Goal: Task Accomplishment & Management: Participate in discussion

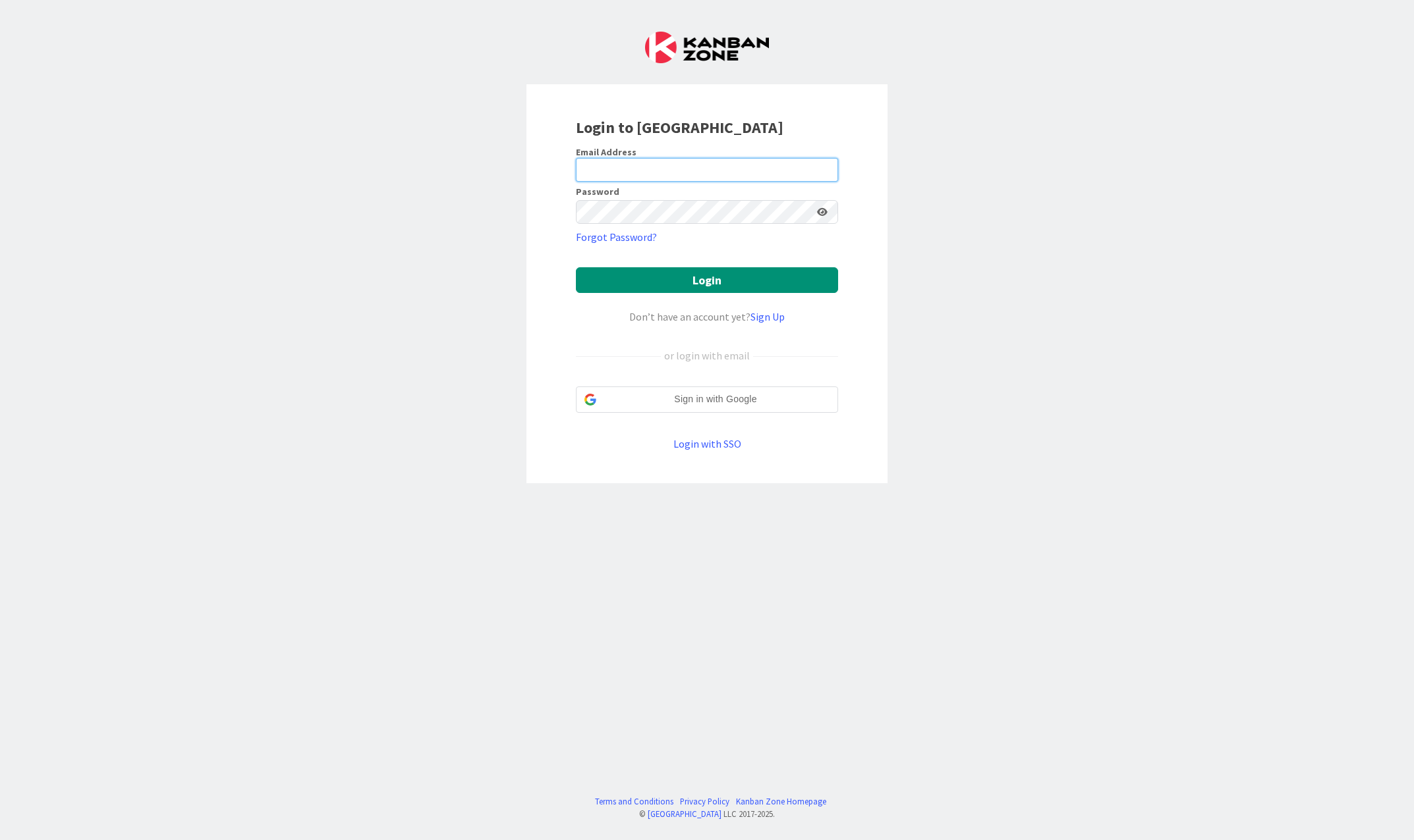
type input "[EMAIL_ADDRESS][PERSON_NAME][DOMAIN_NAME]"
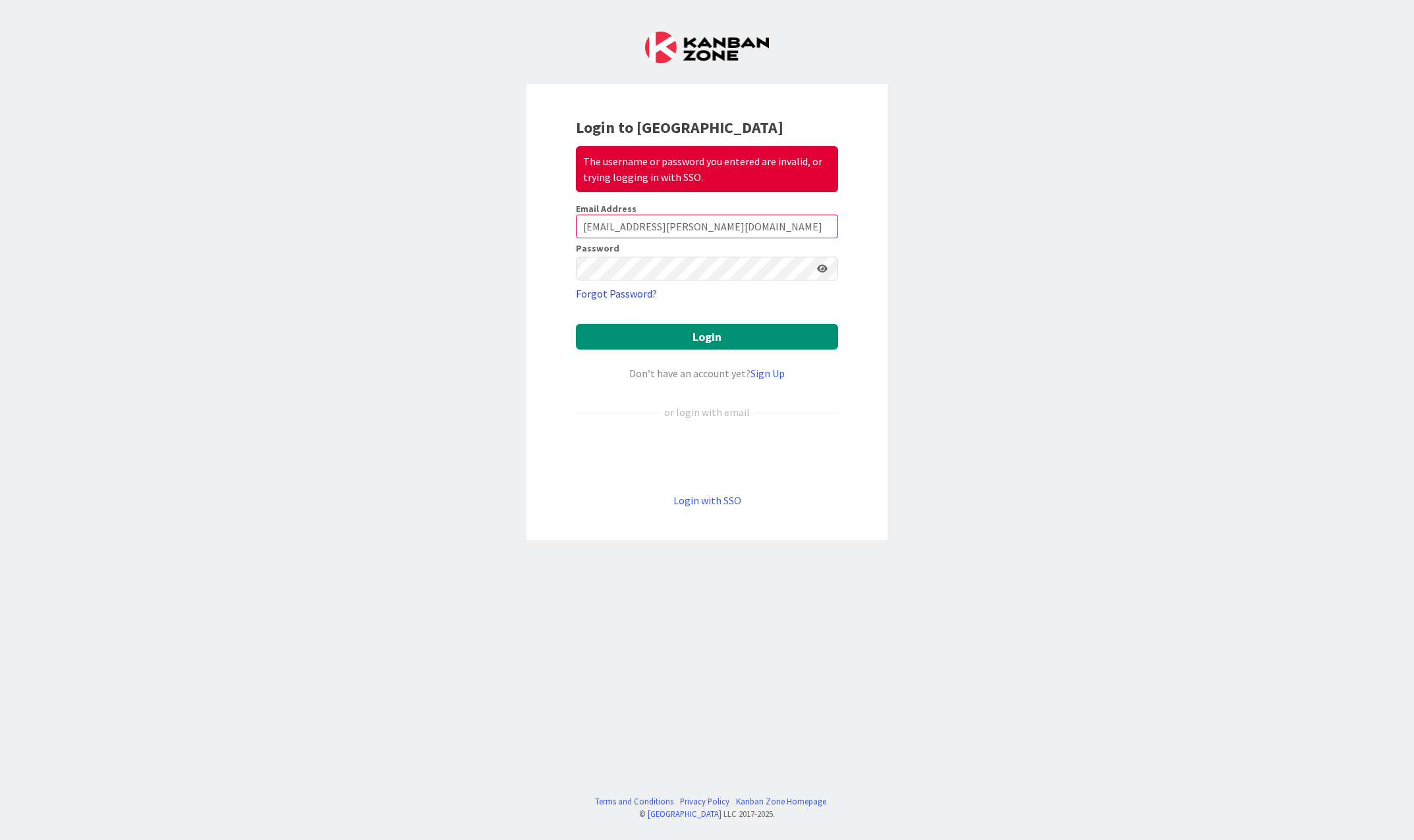
click at [632, 291] on link "Forgot Password?" at bounding box center [616, 294] width 81 height 16
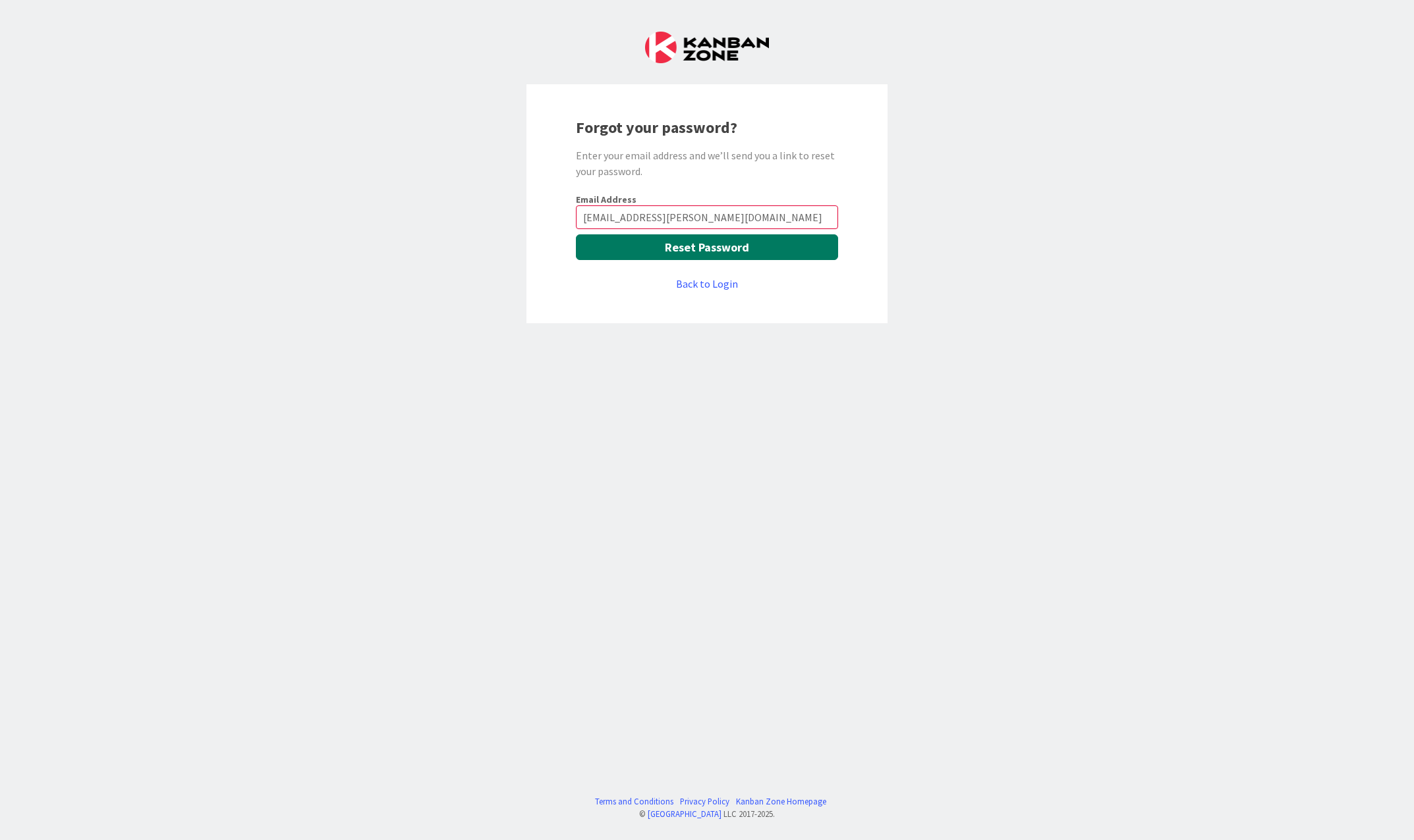
type input "[EMAIL_ADDRESS][PERSON_NAME][DOMAIN_NAME]"
click at [645, 252] on button "Reset Password" at bounding box center [707, 247] width 262 height 25
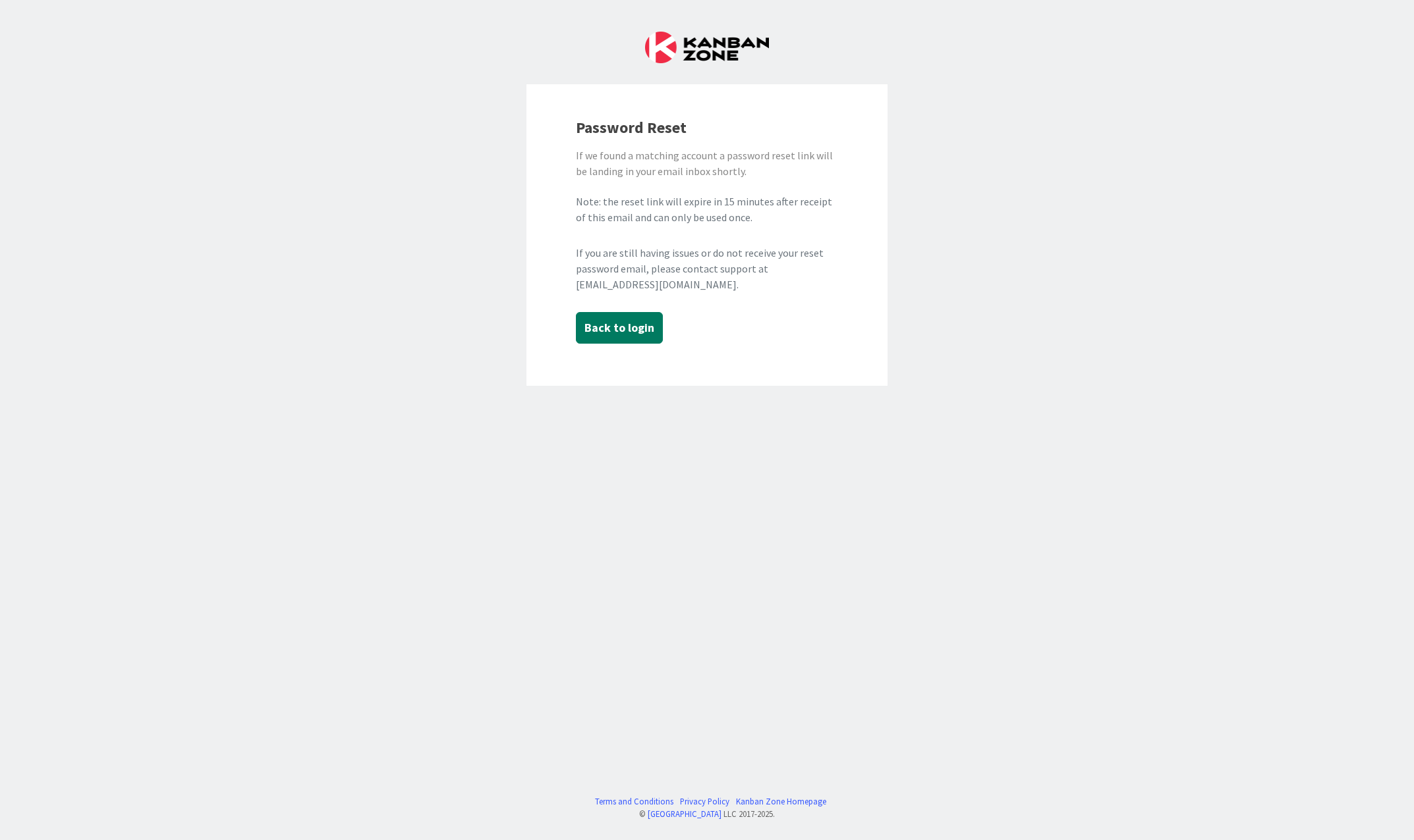
click at [599, 325] on button "Back to login" at bounding box center [619, 328] width 87 height 32
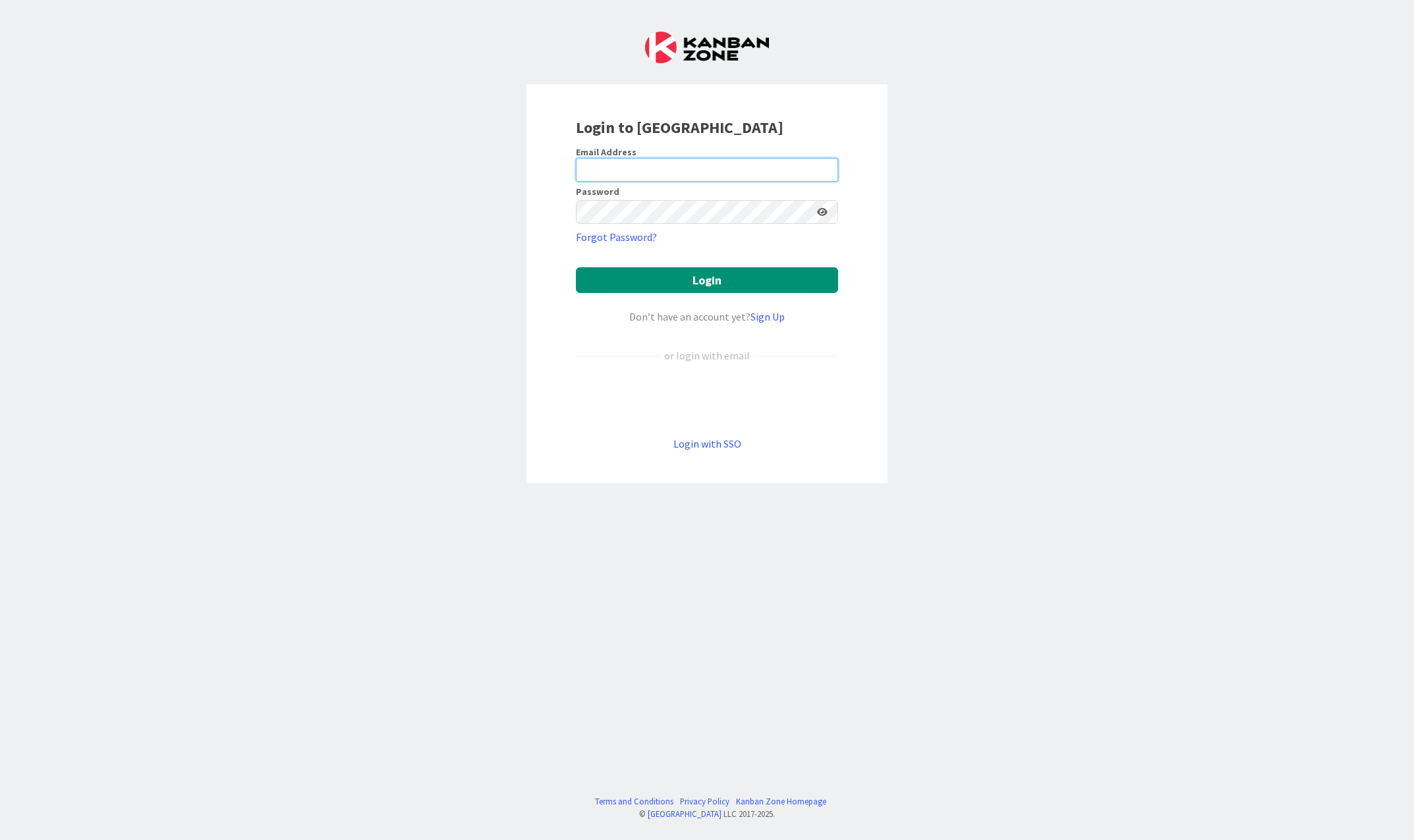
type input "rhalve@huisman-nl.com"
click at [633, 167] on input "rhalve@huisman-nl.com" at bounding box center [707, 170] width 262 height 23
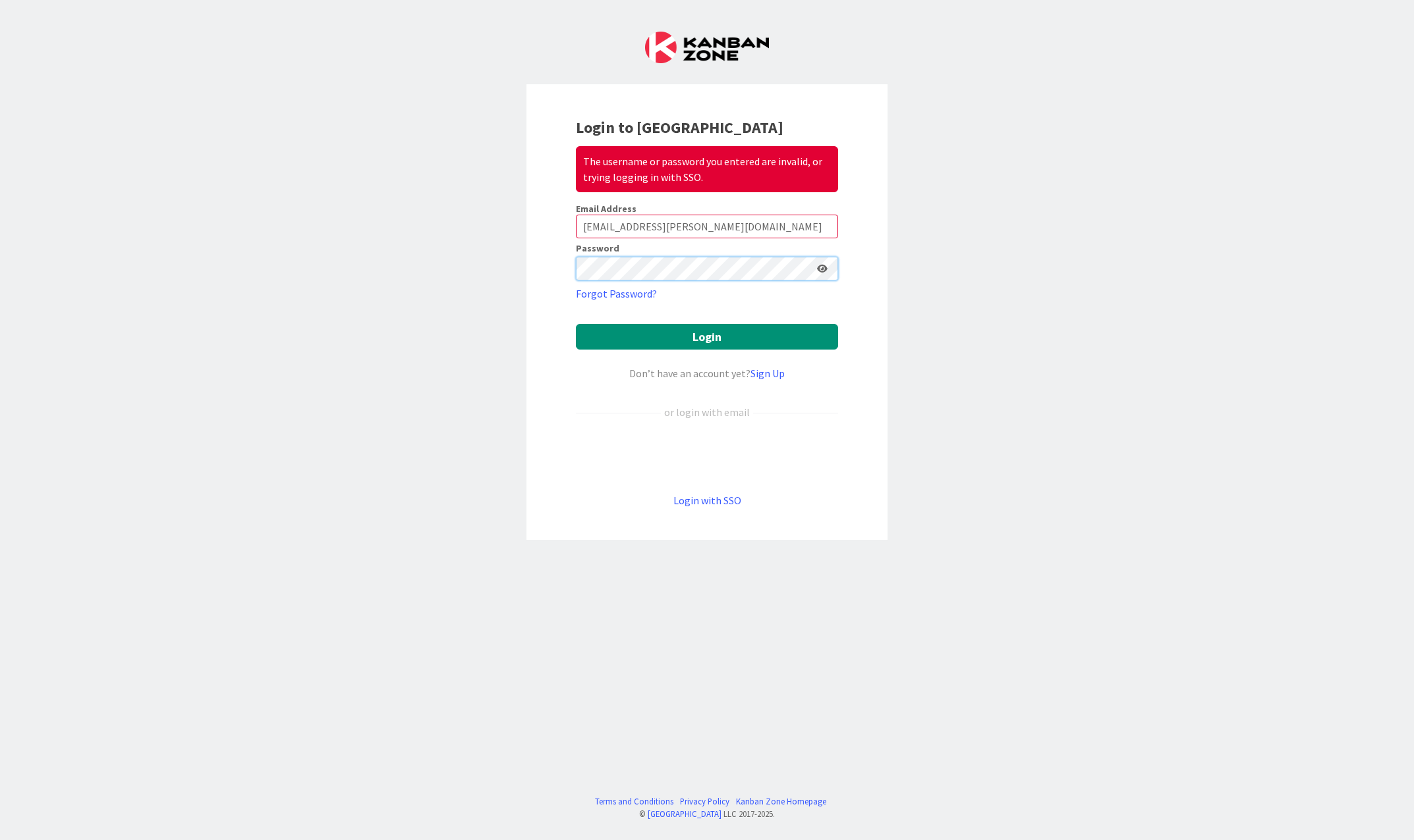
click at [556, 265] on div "Login to Kanban Zone The username or password you entered are invalid, or tryin…" at bounding box center [707, 311] width 361 height 455
click at [826, 272] on icon at bounding box center [822, 268] width 10 height 9
click at [798, 338] on button "Login" at bounding box center [707, 336] width 262 height 25
click at [705, 331] on button "Login" at bounding box center [707, 336] width 262 height 25
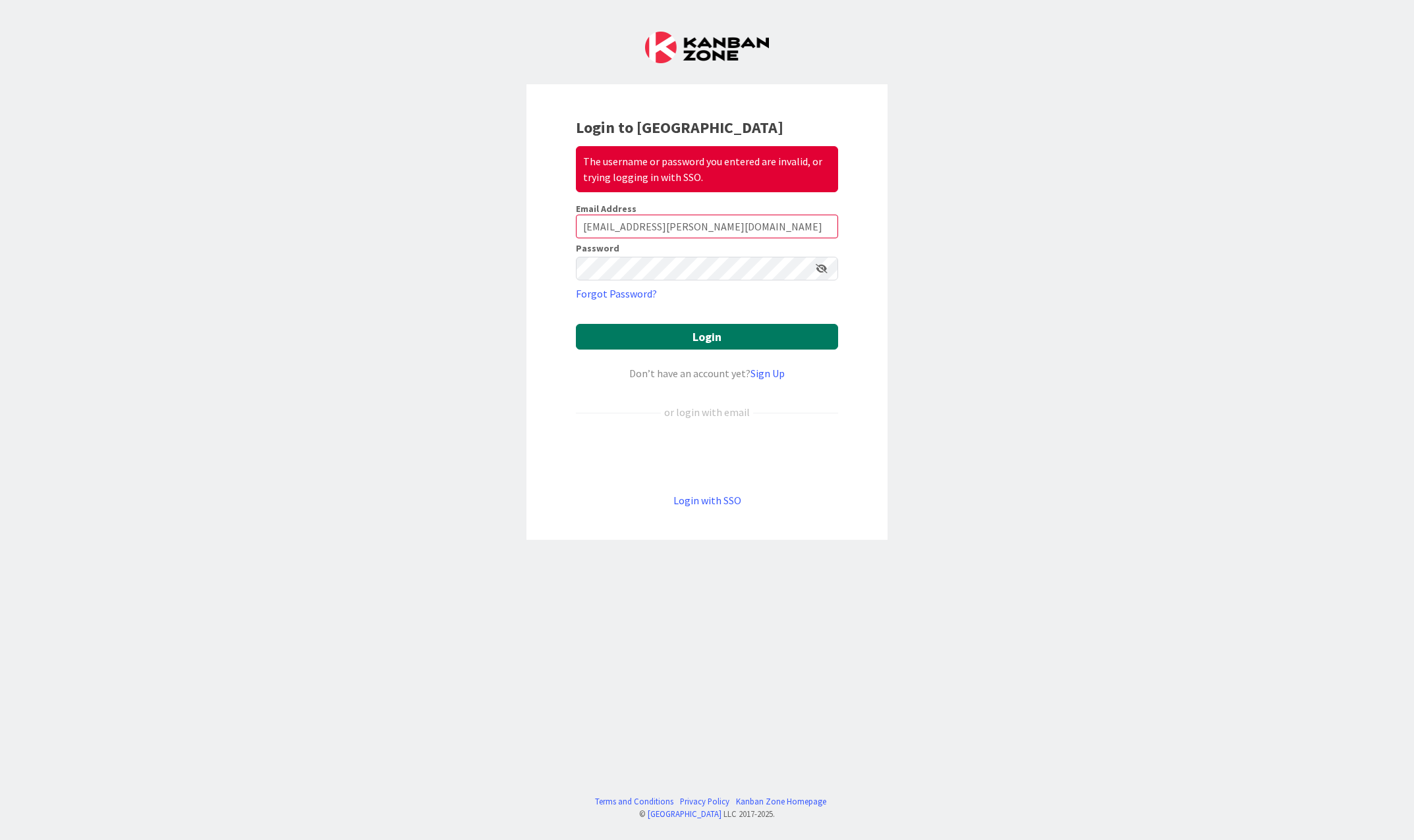
click at [704, 340] on button "Login" at bounding box center [707, 336] width 262 height 25
click at [705, 340] on button "Login" at bounding box center [707, 336] width 262 height 25
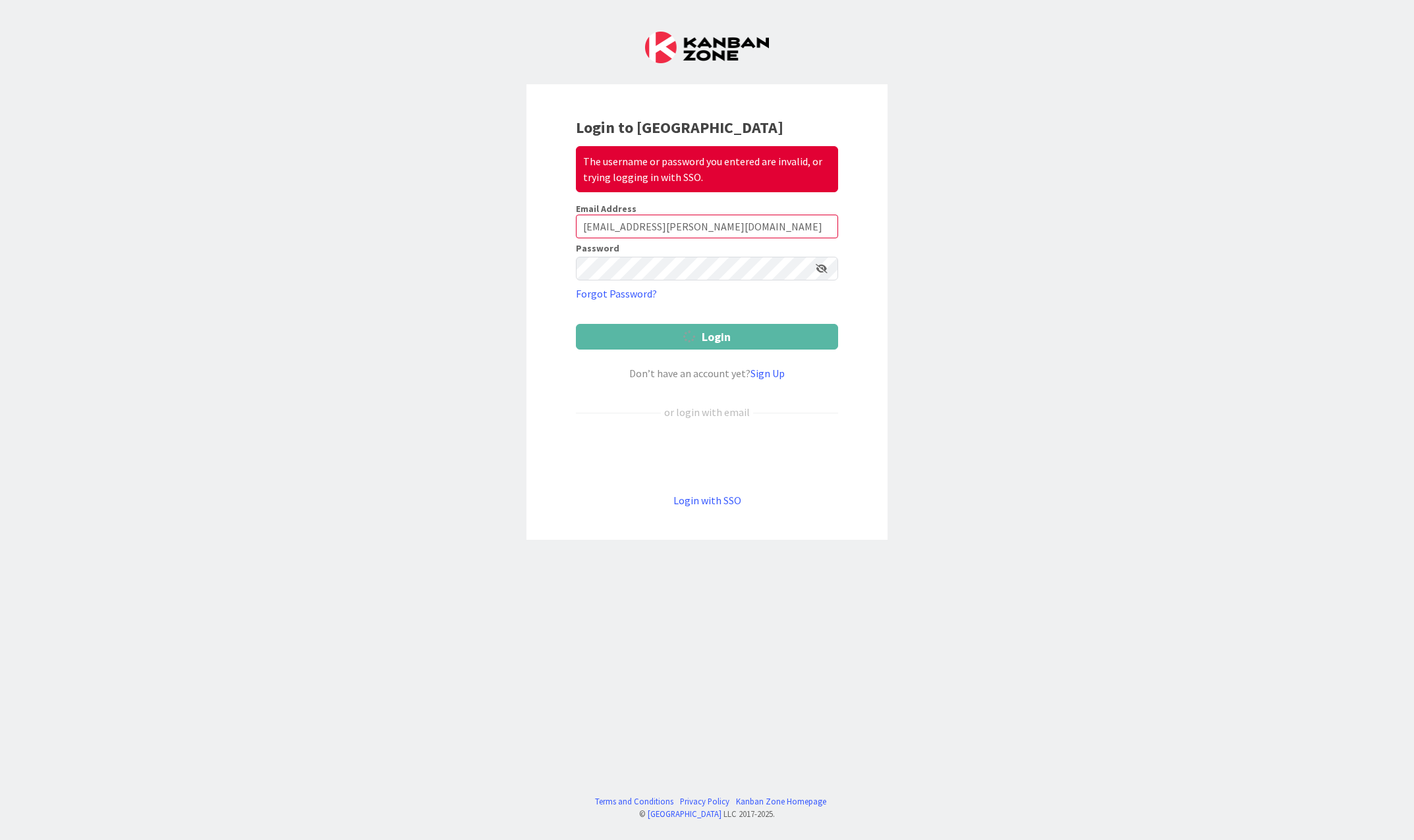
click at [706, 339] on button "Login" at bounding box center [707, 336] width 262 height 25
click at [403, 285] on div "Login to Kanban Zone The username or password you entered are invalid, or tryin…" at bounding box center [707, 420] width 1414 height 840
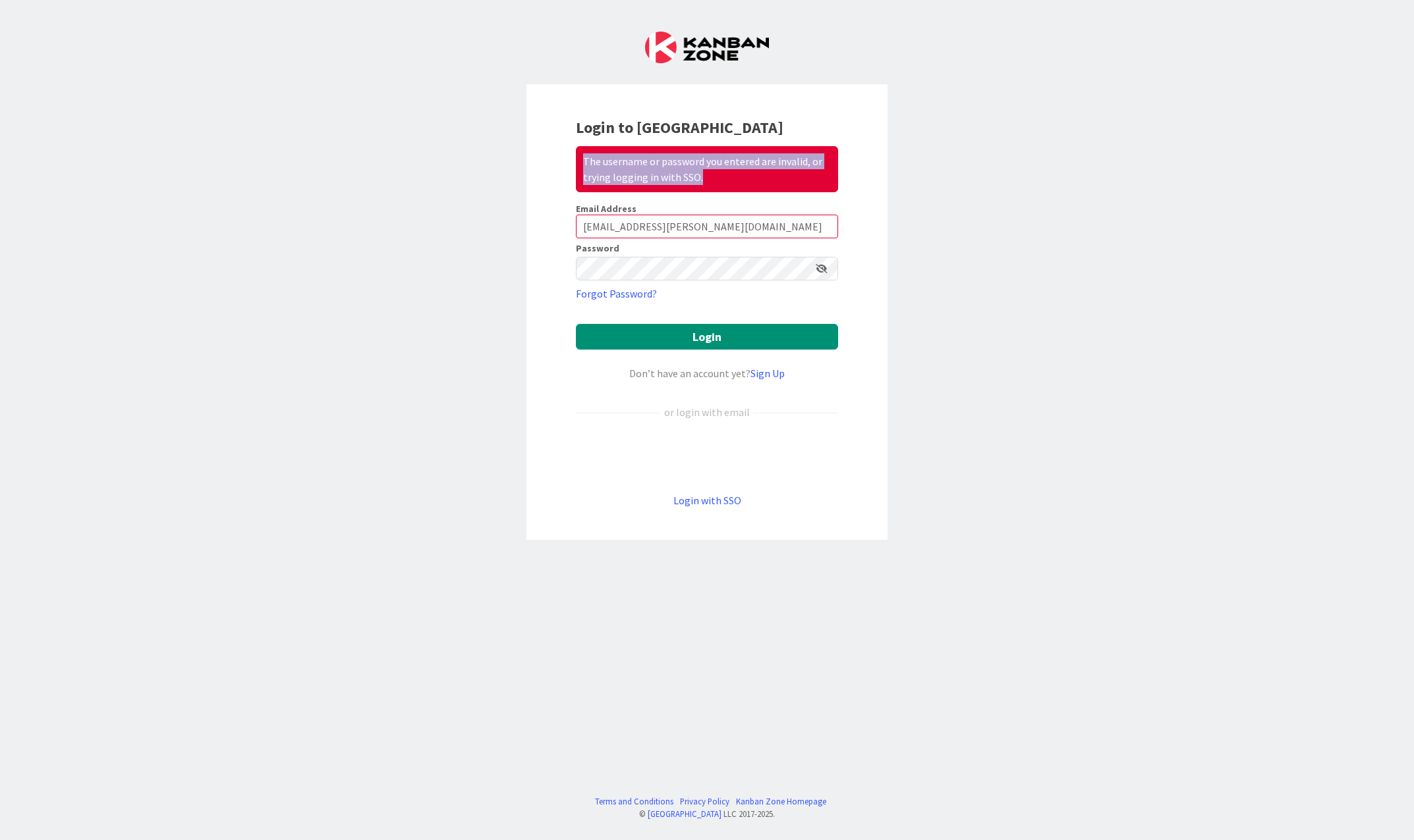
drag, startPoint x: 701, startPoint y: 180, endPoint x: 566, endPoint y: 164, distance: 135.9
click at [566, 164] on div "Login to Kanban Zone The username or password you entered are invalid, or tryin…" at bounding box center [707, 311] width 361 height 455
drag, startPoint x: 566, startPoint y: 164, endPoint x: 492, endPoint y: 153, distance: 74.8
click at [492, 153] on div "Login to Kanban Zone The username or password you entered are invalid, or tryin…" at bounding box center [707, 420] width 1414 height 840
click at [296, 228] on div "Login to Kanban Zone The username or password you entered are invalid, or tryin…" at bounding box center [707, 420] width 1414 height 840
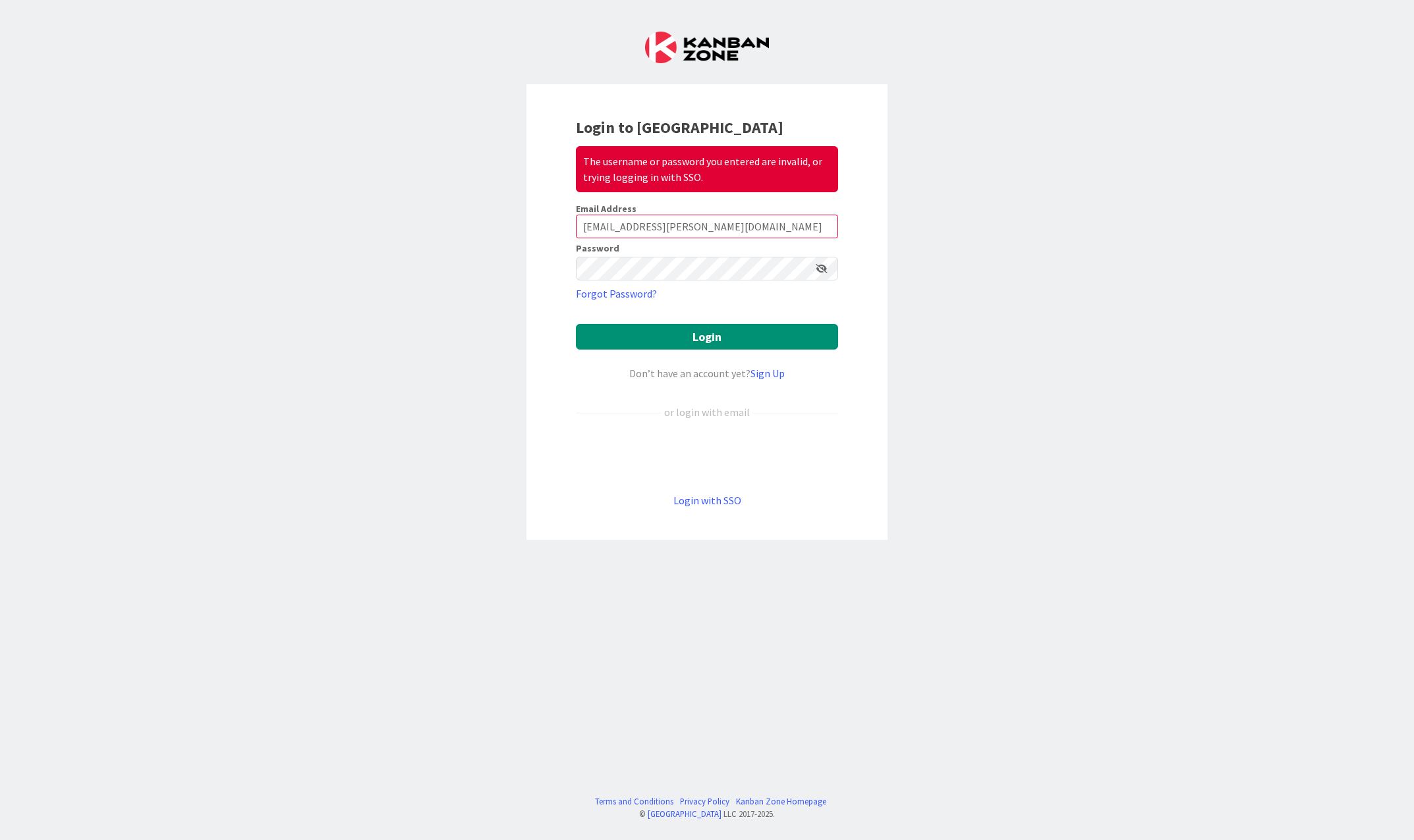
click at [804, 267] on keeper-lock "Open Keeper Popup" at bounding box center [803, 268] width 16 height 16
click at [686, 338] on button "Login" at bounding box center [707, 336] width 262 height 25
click at [785, 799] on link "Kanban Zone Homepage" at bounding box center [780, 801] width 90 height 12
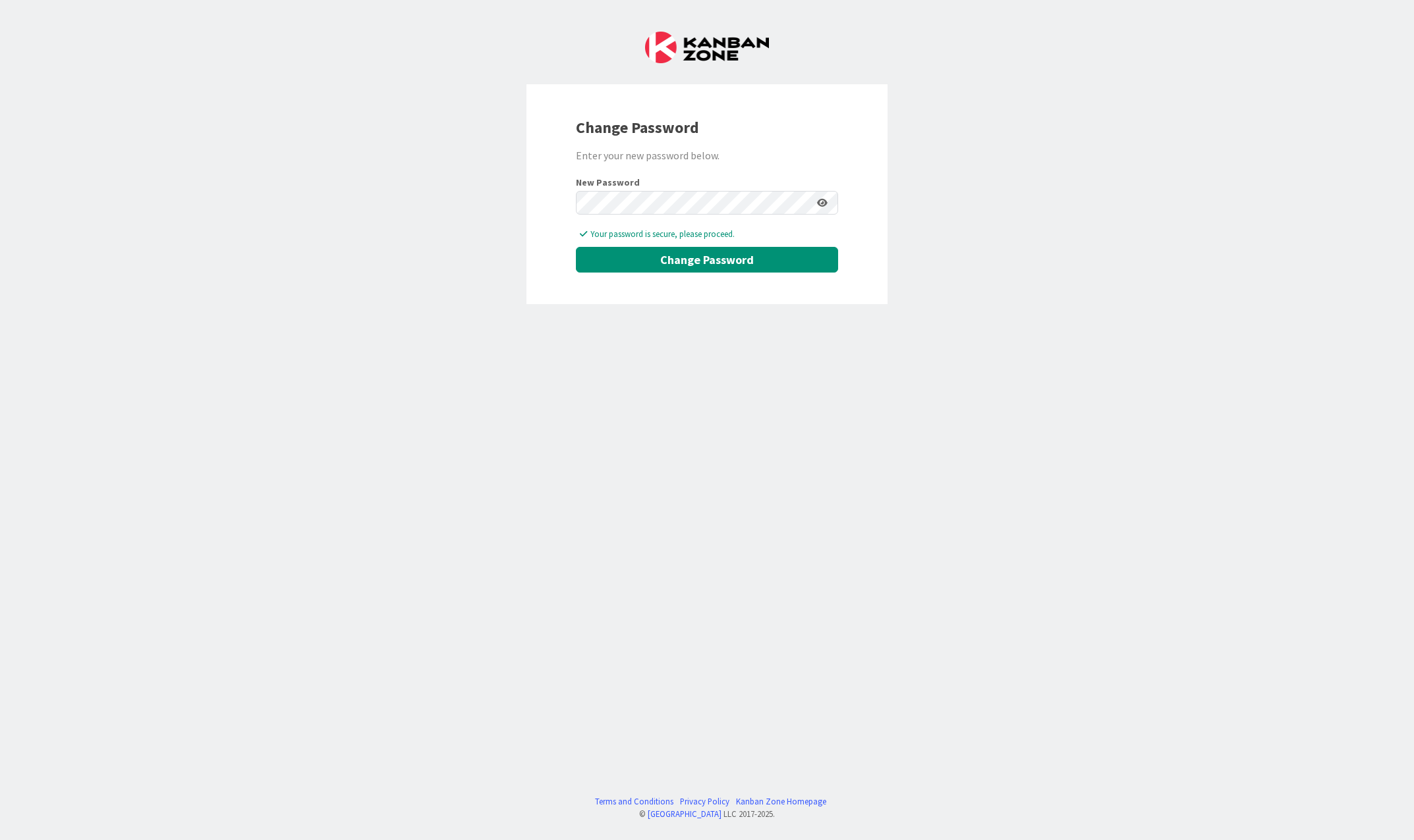
click at [823, 203] on icon at bounding box center [822, 203] width 10 height 9
click at [500, 196] on div "Change Password Enter your new password below. New Password Your password is se…" at bounding box center [707, 420] width 1414 height 840
click at [509, 187] on div "Change Password Enter your new password below. New Password Your password is se…" at bounding box center [707, 420] width 1414 height 840
click at [665, 262] on button "Change Password" at bounding box center [707, 259] width 262 height 25
click at [706, 258] on button "Change Password" at bounding box center [707, 259] width 262 height 25
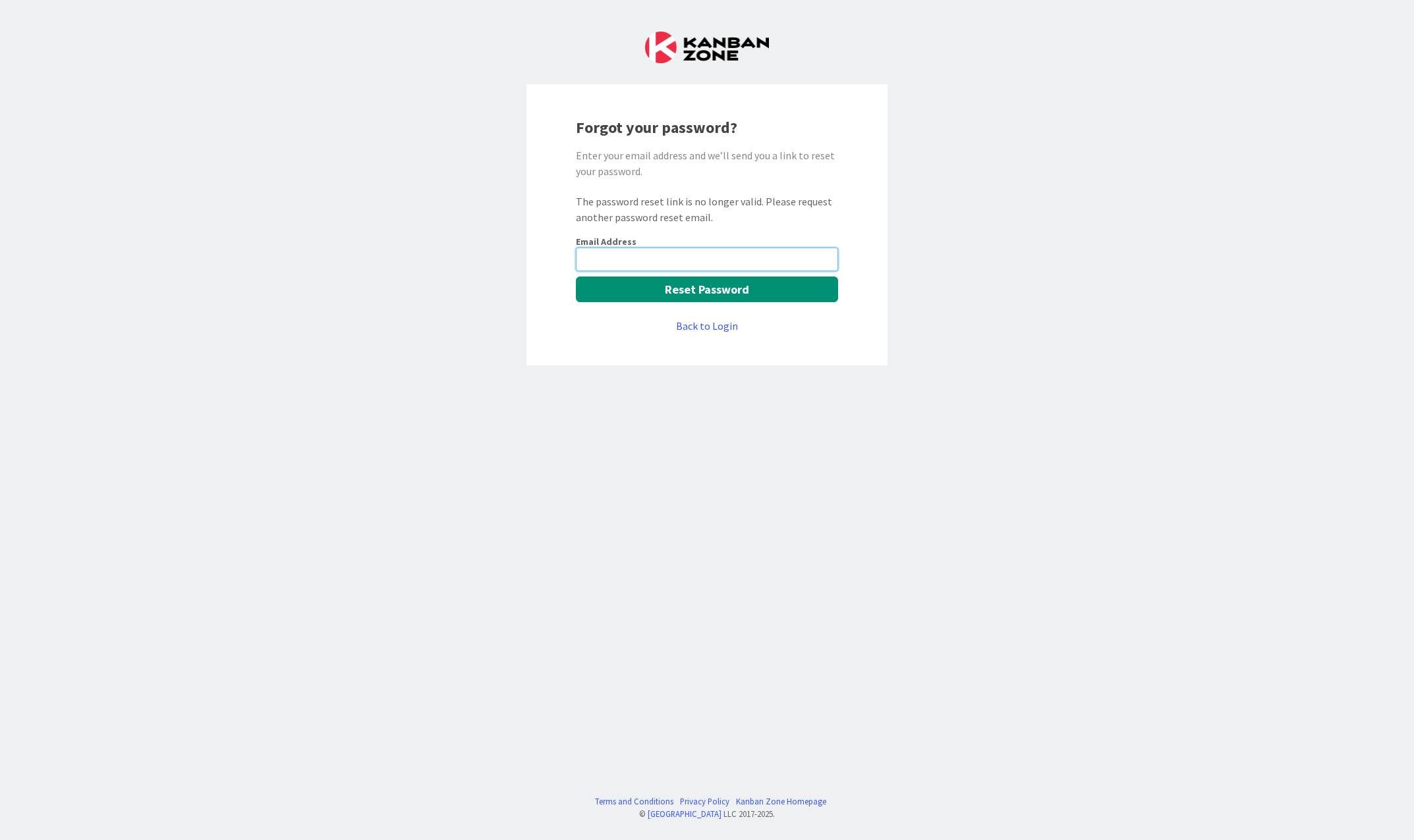
click at [624, 259] on input "email" at bounding box center [707, 259] width 262 height 23
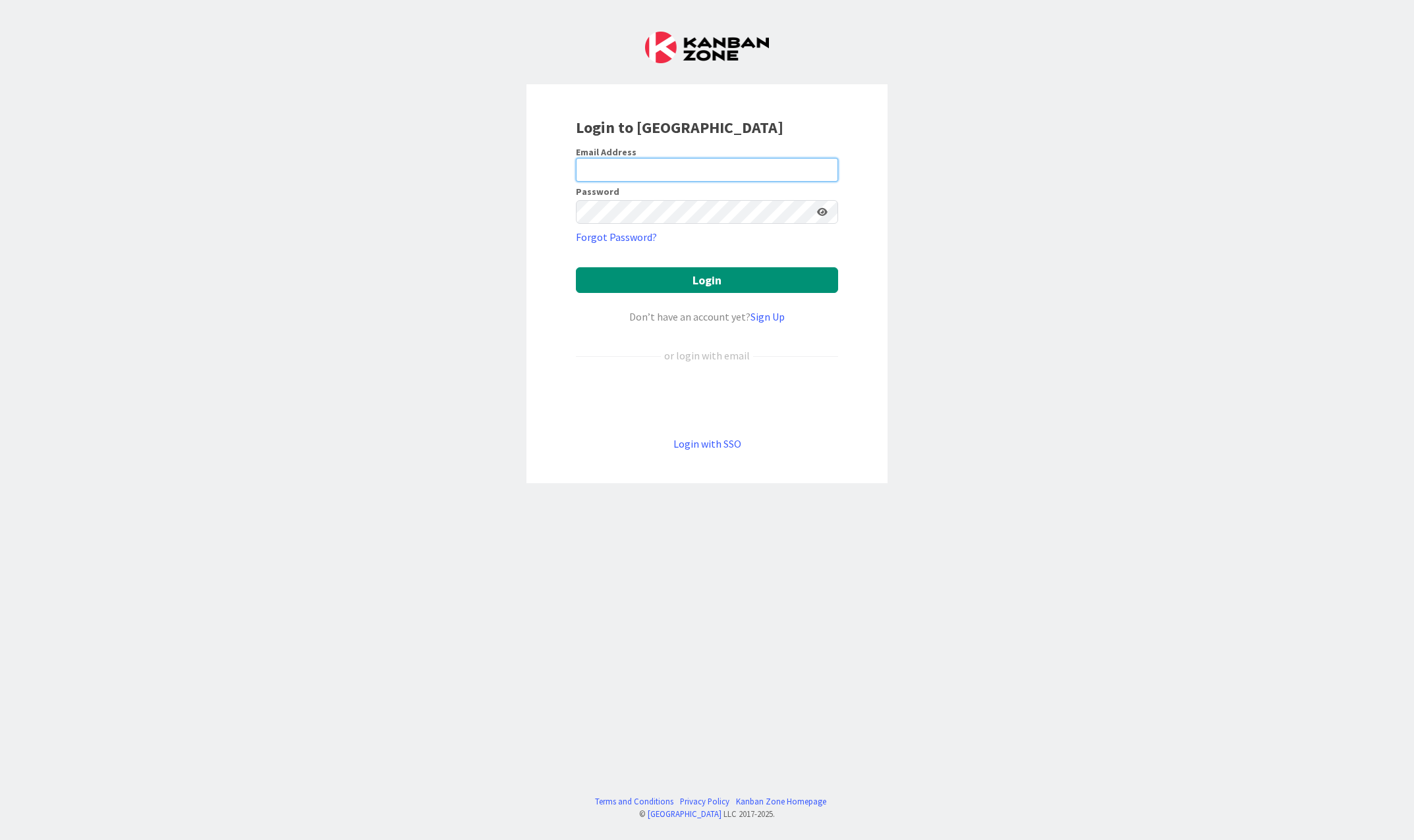
type input "[EMAIL_ADDRESS][PERSON_NAME][DOMAIN_NAME]"
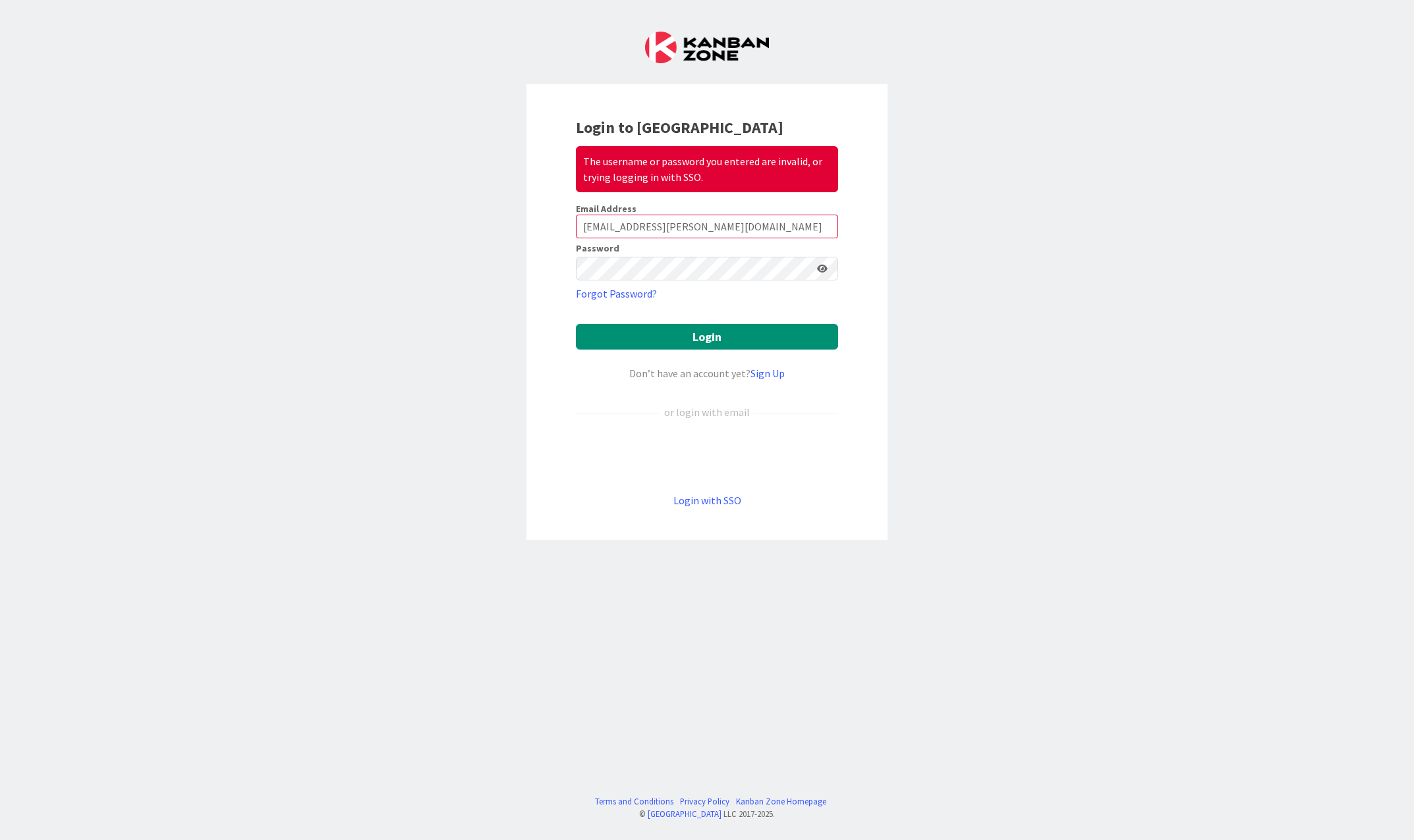
click at [999, 212] on div "Login to Kanban Zone The username or password you entered are invalid, or tryin…" at bounding box center [707, 420] width 1414 height 840
click at [627, 293] on link "Forgot Password?" at bounding box center [616, 294] width 81 height 16
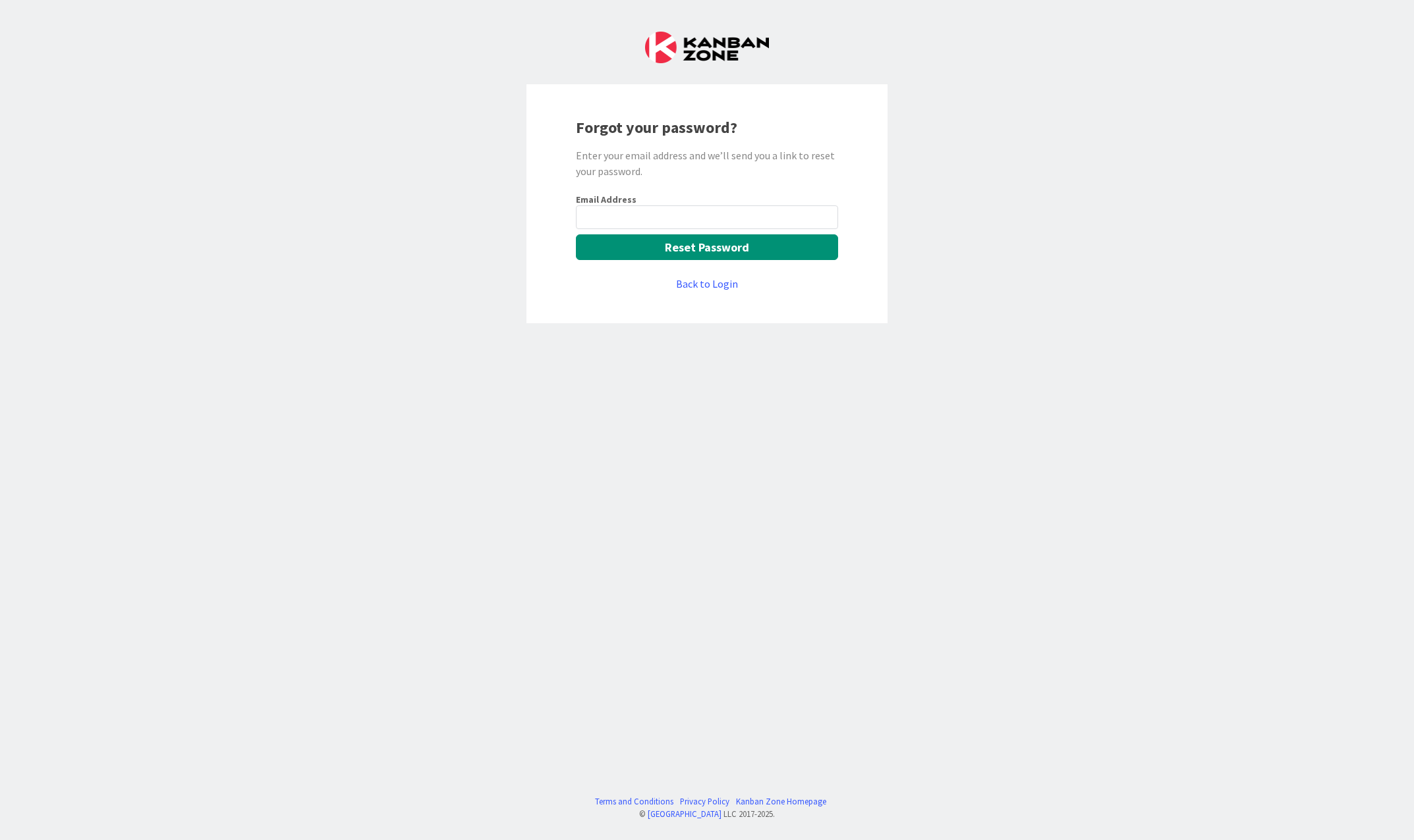
click at [654, 214] on input "email" at bounding box center [707, 217] width 262 height 23
type input "rhalve@huisman-nl.com"
click at [623, 257] on button "Reset Password" at bounding box center [707, 247] width 262 height 25
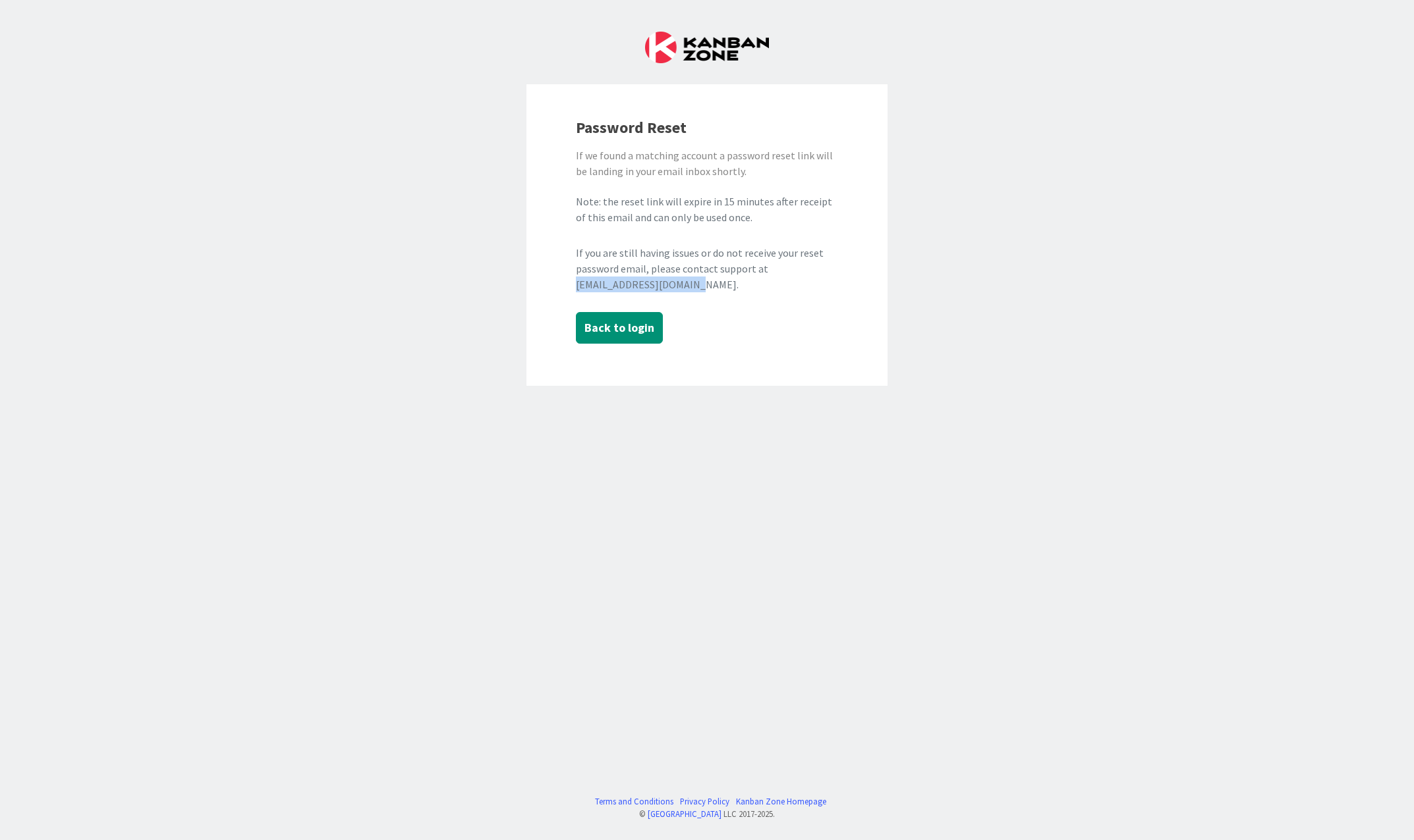
drag, startPoint x: 574, startPoint y: 286, endPoint x: 700, endPoint y: 287, distance: 126.0
click at [700, 287] on div "Password Reset If we found a matching account a password reset link will be lan…" at bounding box center [707, 235] width 361 height 302
drag, startPoint x: 700, startPoint y: 287, endPoint x: 689, endPoint y: 289, distance: 11.2
click at [689, 289] on div "If you are still having issues or do not receive your reset password email, ple…" at bounding box center [707, 268] width 262 height 48
click at [696, 288] on div "If you are still having issues or do not receive your reset password email, ple…" at bounding box center [707, 268] width 262 height 48
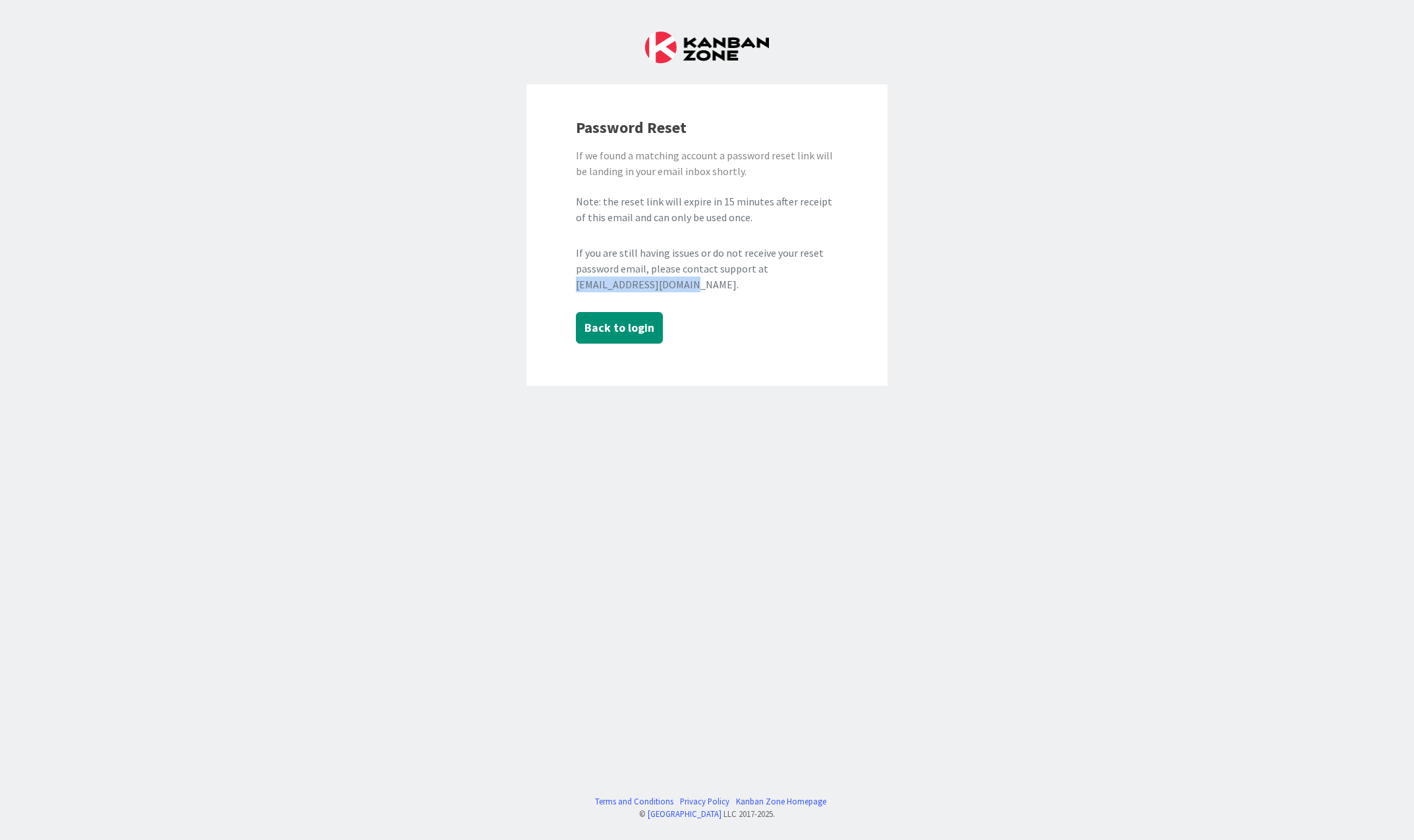
drag, startPoint x: 695, startPoint y: 287, endPoint x: 572, endPoint y: 282, distance: 123.1
click at [572, 282] on div "Password Reset If we found a matching account a password reset link will be lan…" at bounding box center [707, 235] width 361 height 302
copy div "support@kanbanzone.com"
click at [616, 329] on button "Back to login" at bounding box center [619, 328] width 87 height 32
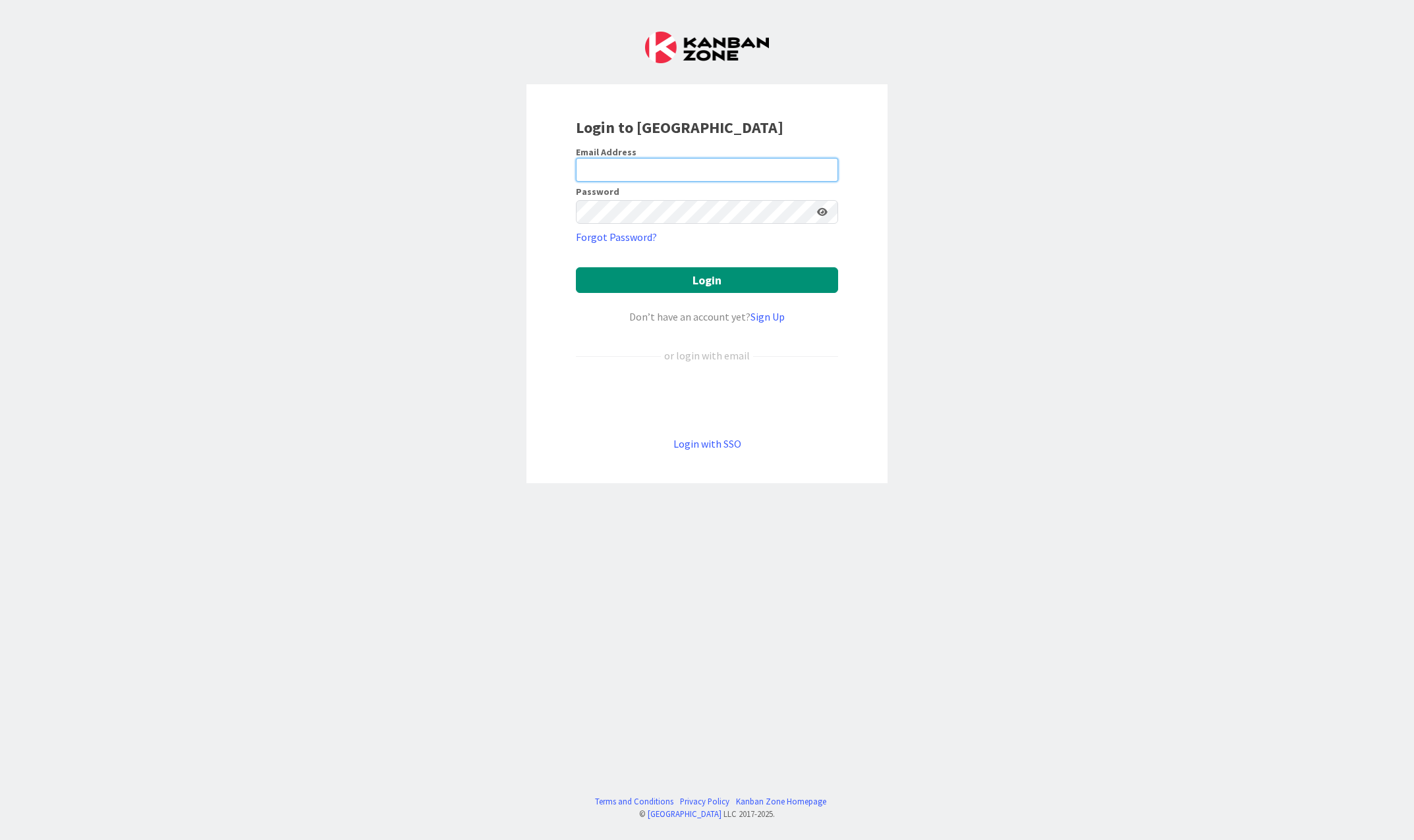
click at [629, 176] on input "email" at bounding box center [707, 170] width 262 height 23
type input "rhalve@huisman-nl.com"
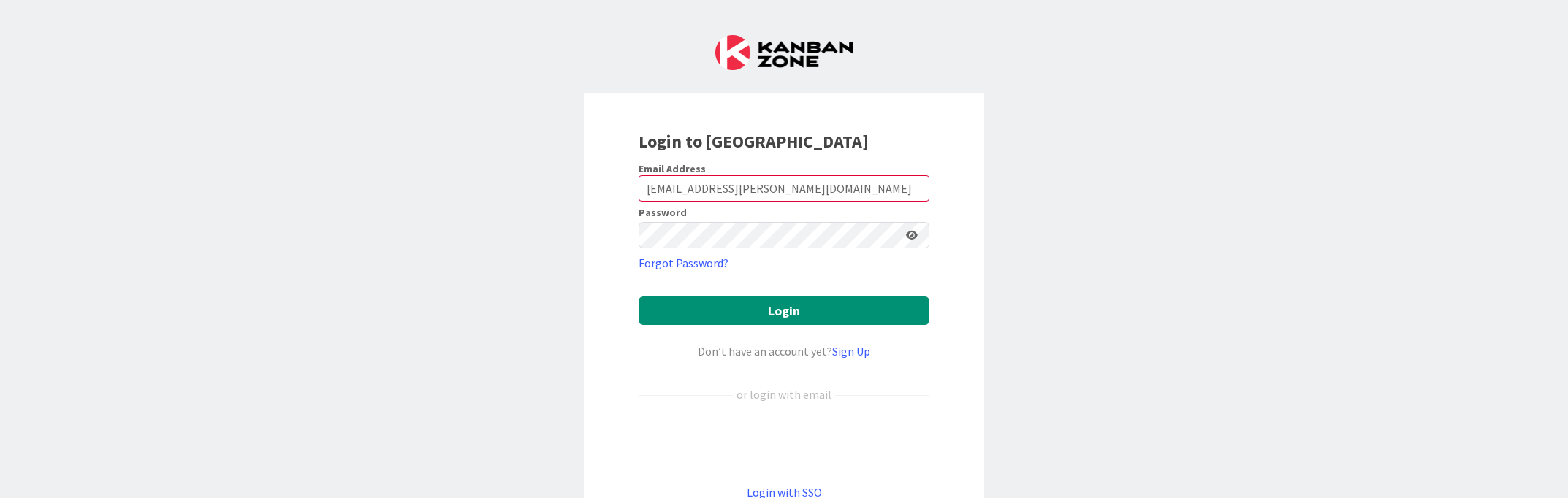
click at [908, 233] on icon at bounding box center [911, 234] width 11 height 10
click at [803, 306] on button "Login" at bounding box center [784, 310] width 291 height 28
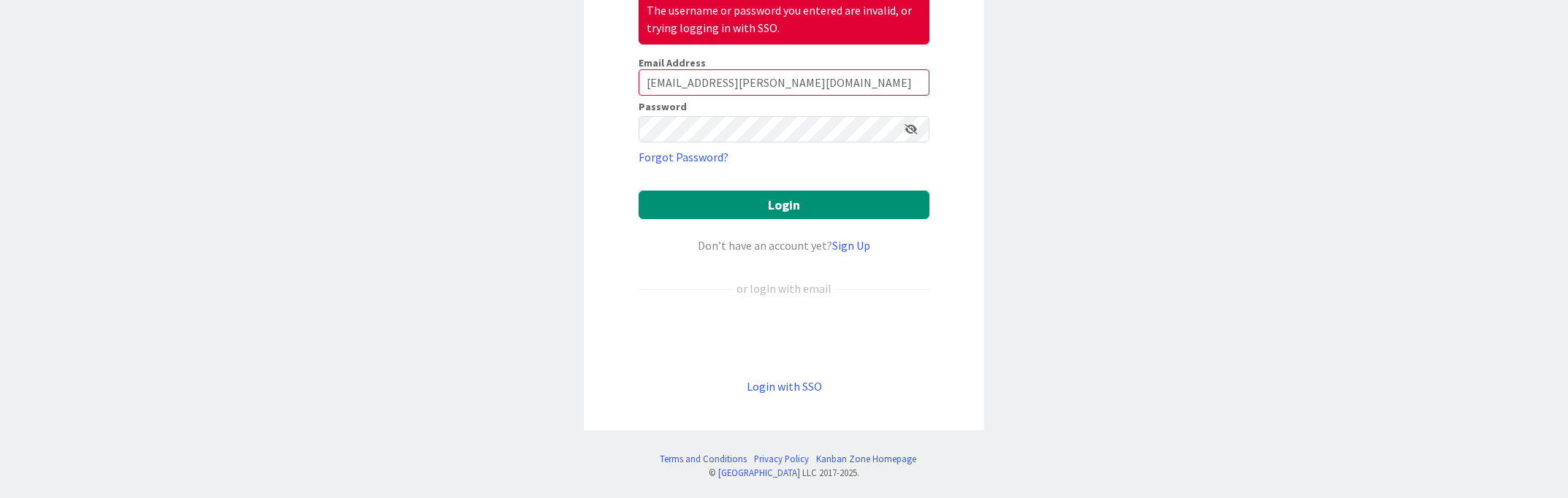
scroll to position [172, 0]
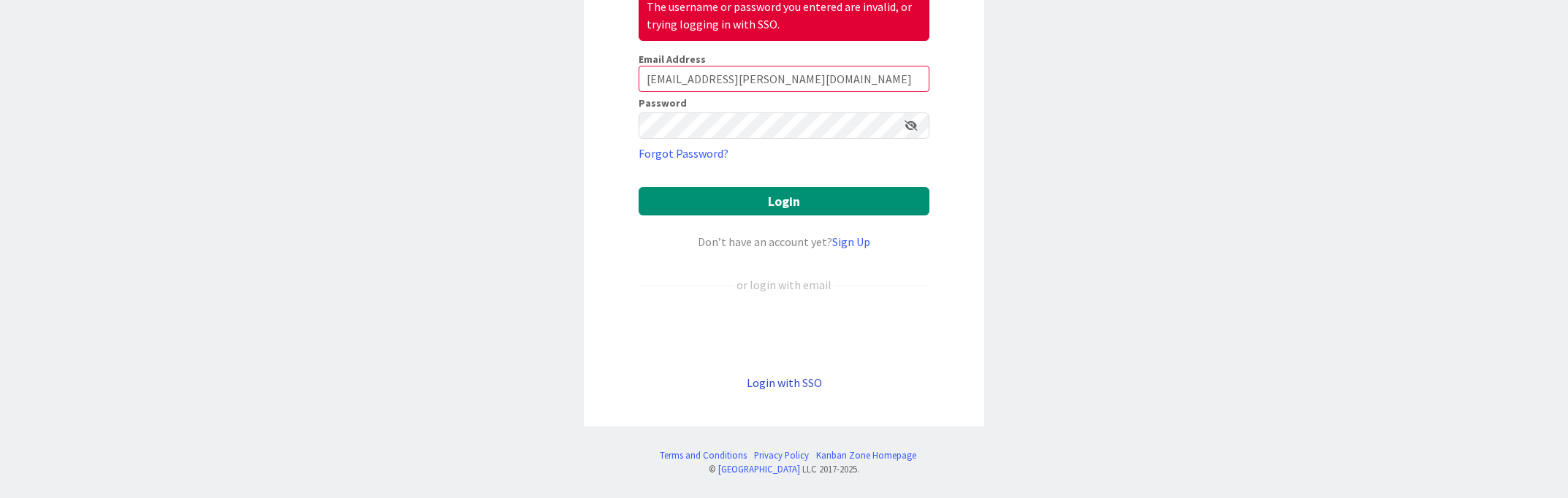
click at [787, 381] on link "Login with SSO" at bounding box center [784, 382] width 75 height 15
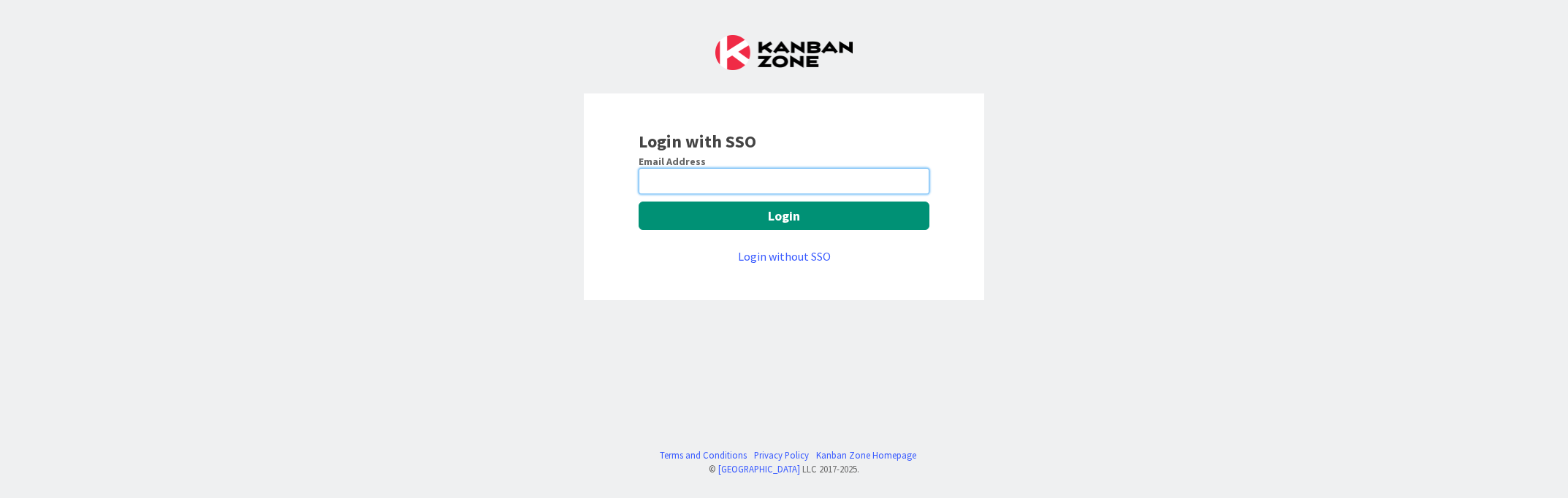
click at [784, 179] on input "email" at bounding box center [784, 181] width 291 height 26
click at [798, 185] on input "email" at bounding box center [784, 181] width 291 height 26
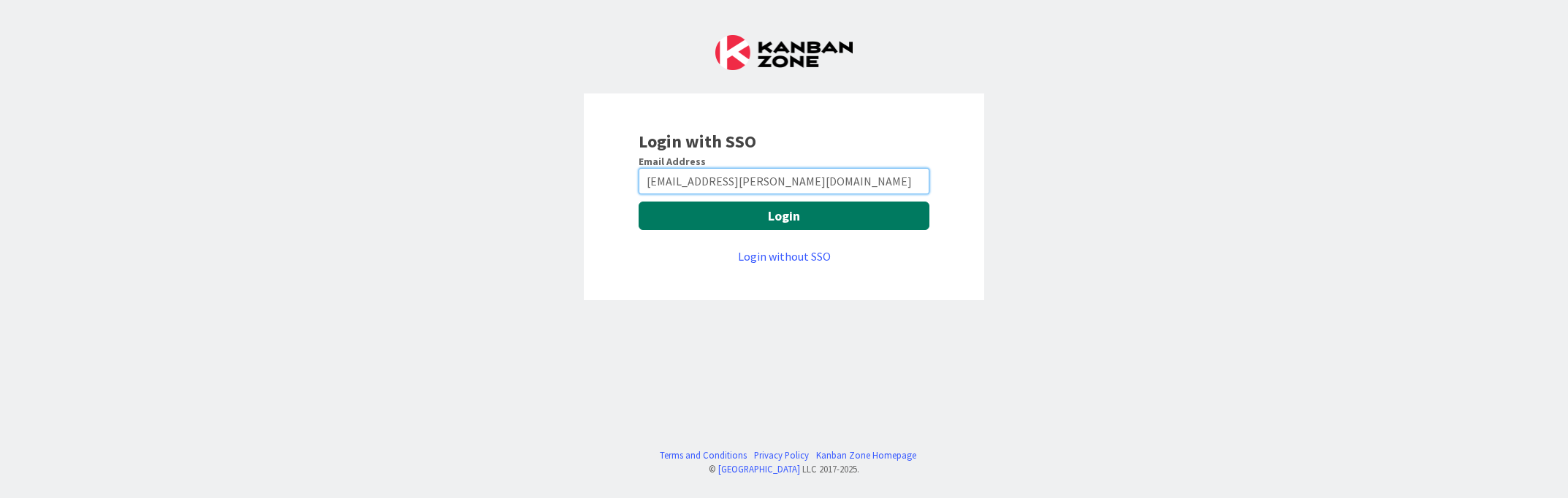
type input "rhalve@huisman-nl.com"
click at [809, 219] on button "Login" at bounding box center [784, 215] width 291 height 28
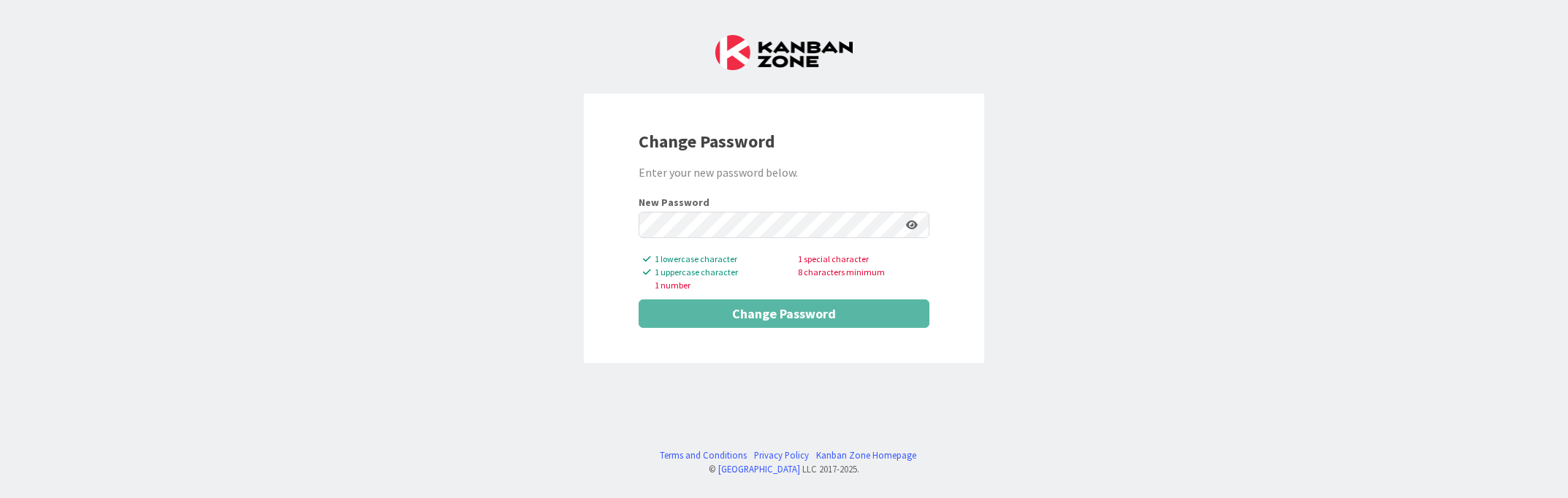
click at [914, 225] on icon at bounding box center [911, 225] width 11 height 10
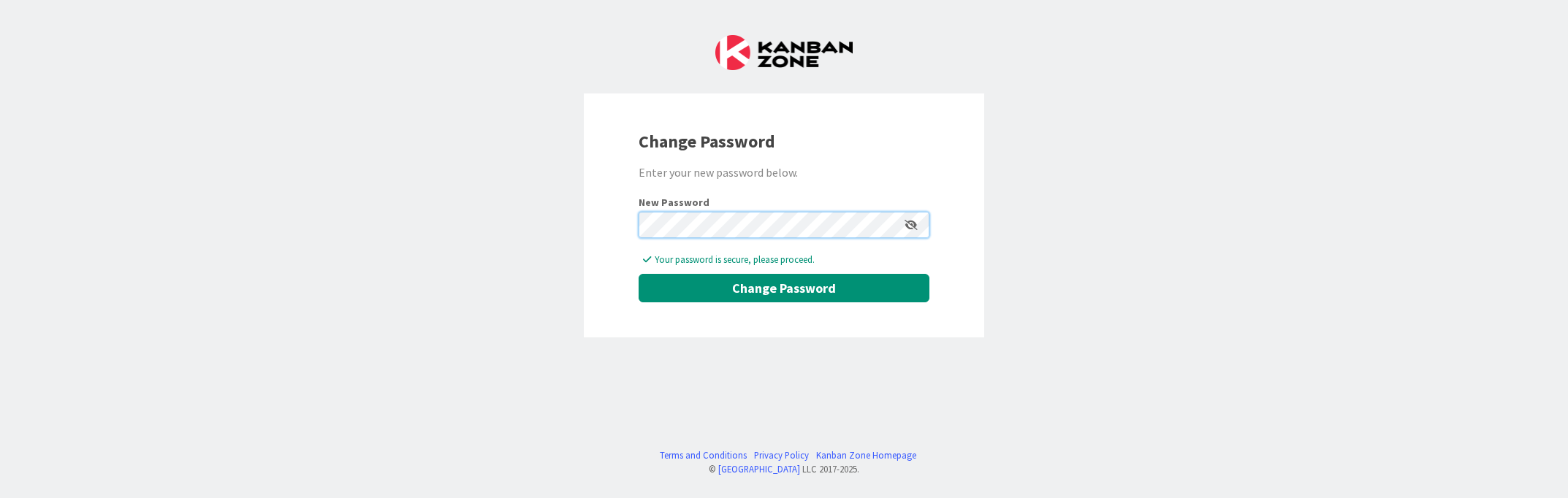
click at [553, 212] on div "Change Password Enter your new password below. New Password Your password is se…" at bounding box center [784, 249] width 1568 height 498
click at [725, 295] on button "Change Password" at bounding box center [784, 287] width 291 height 28
click at [801, 292] on button "Change Password" at bounding box center [784, 287] width 291 height 28
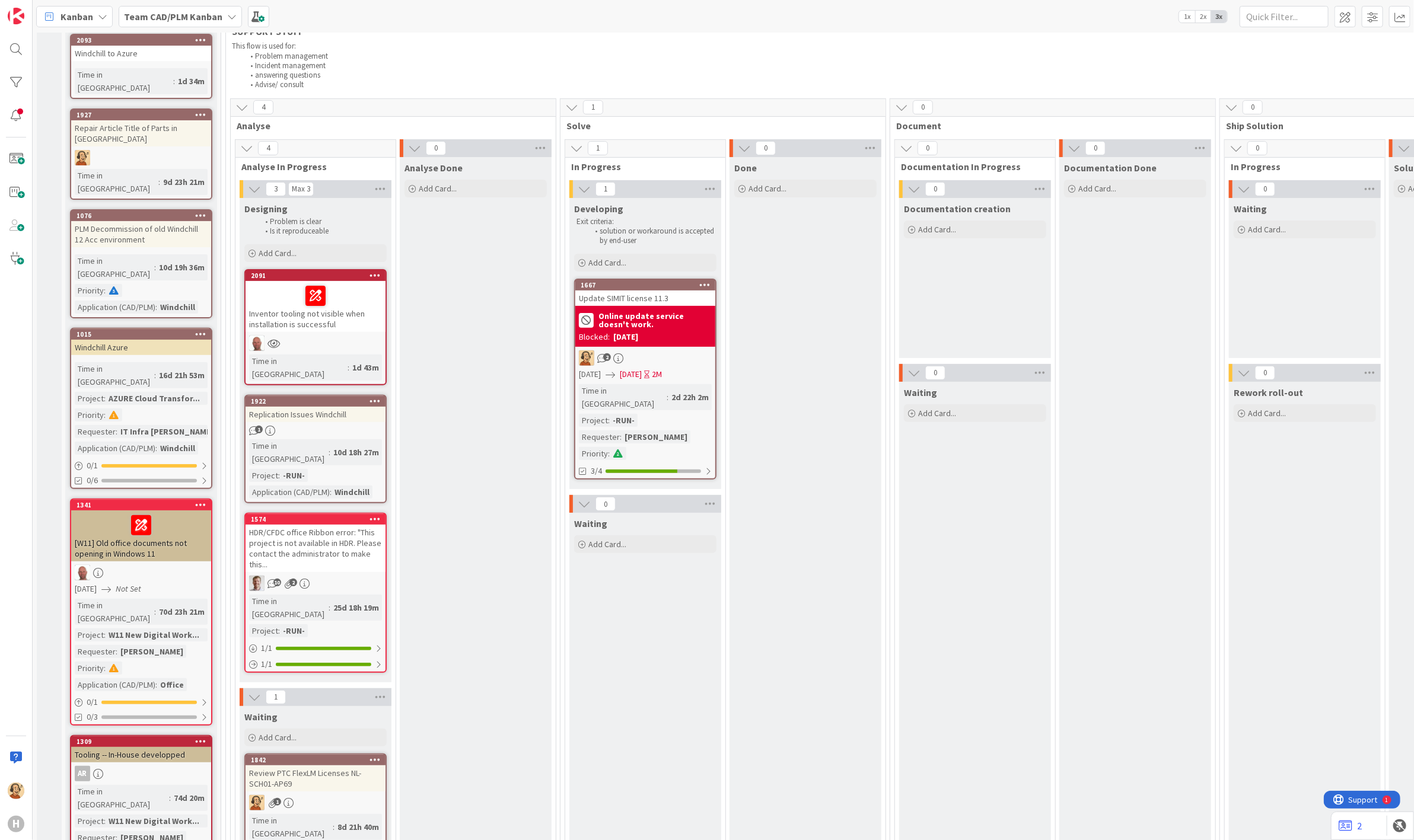
scroll to position [66, 0]
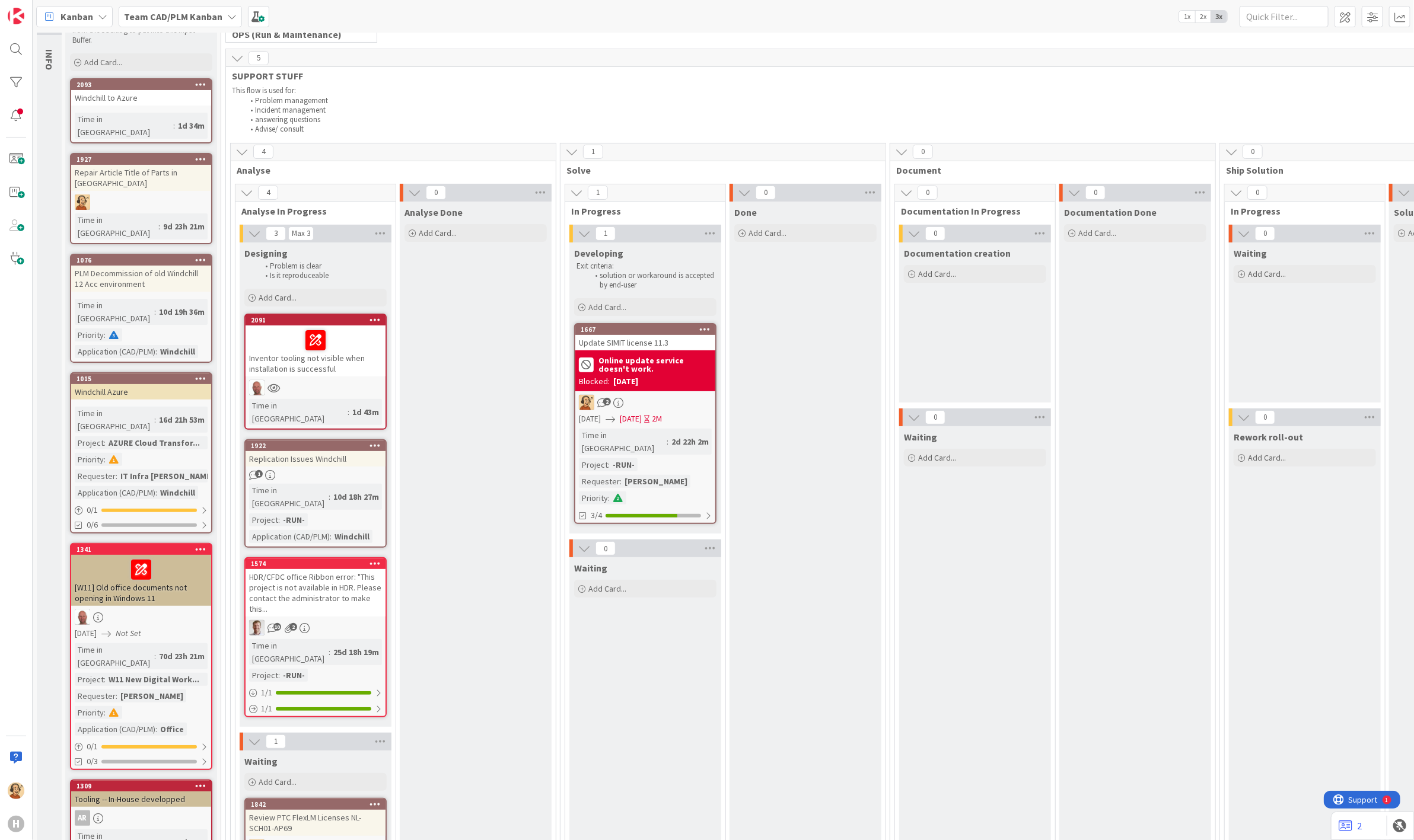
click at [671, 364] on b "Online update service doesn't work." at bounding box center [655, 364] width 114 height 17
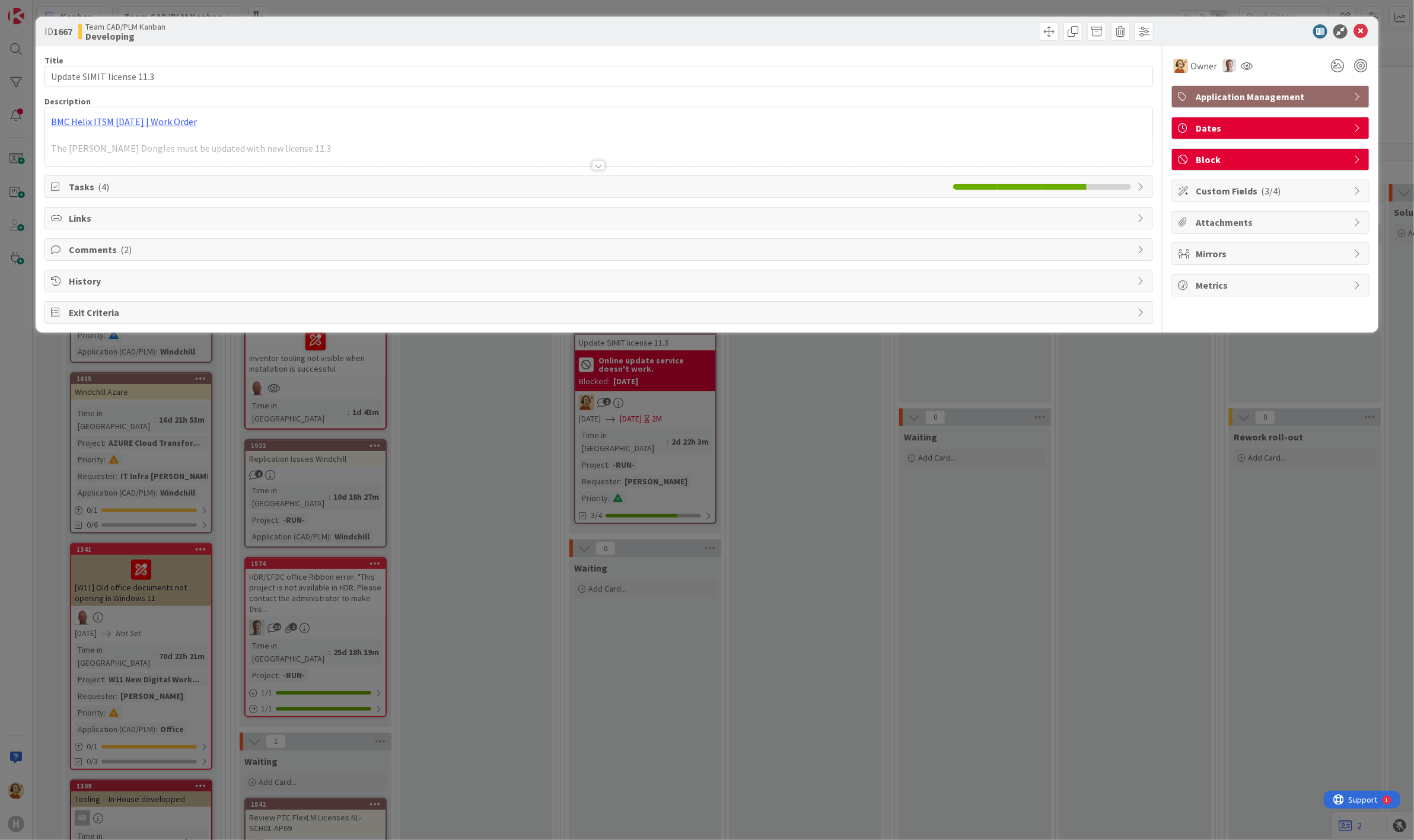
click at [84, 262] on div "Title 25 / 128 Update SIMIT license 11.3 Description BMC Helix ITSM [DATE] | Wo…" at bounding box center [599, 185] width 1109 height 277
click at [89, 255] on span "Comments ( 2 )" at bounding box center [600, 249] width 1063 height 14
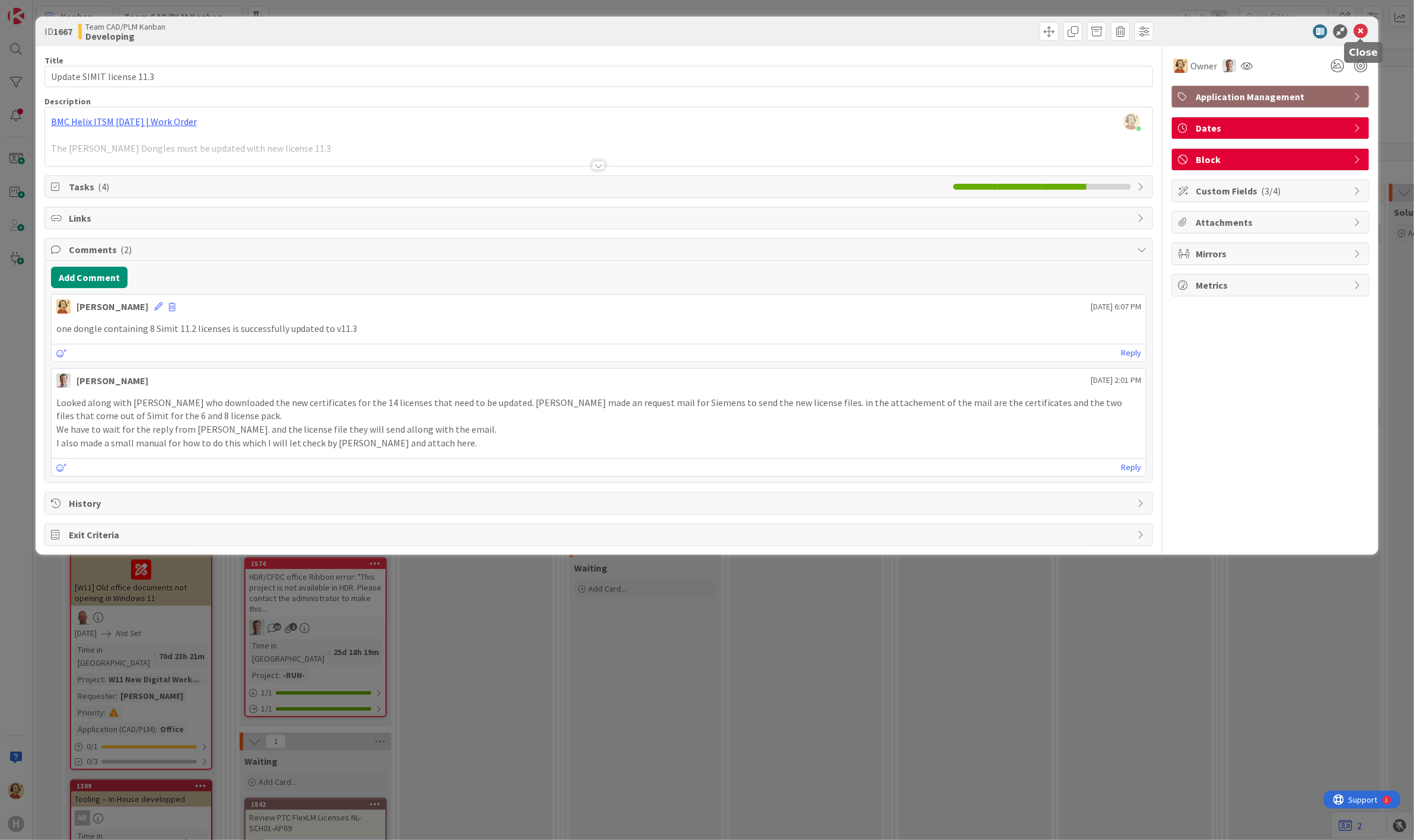
click at [1272, 31] on icon at bounding box center [1360, 31] width 14 height 14
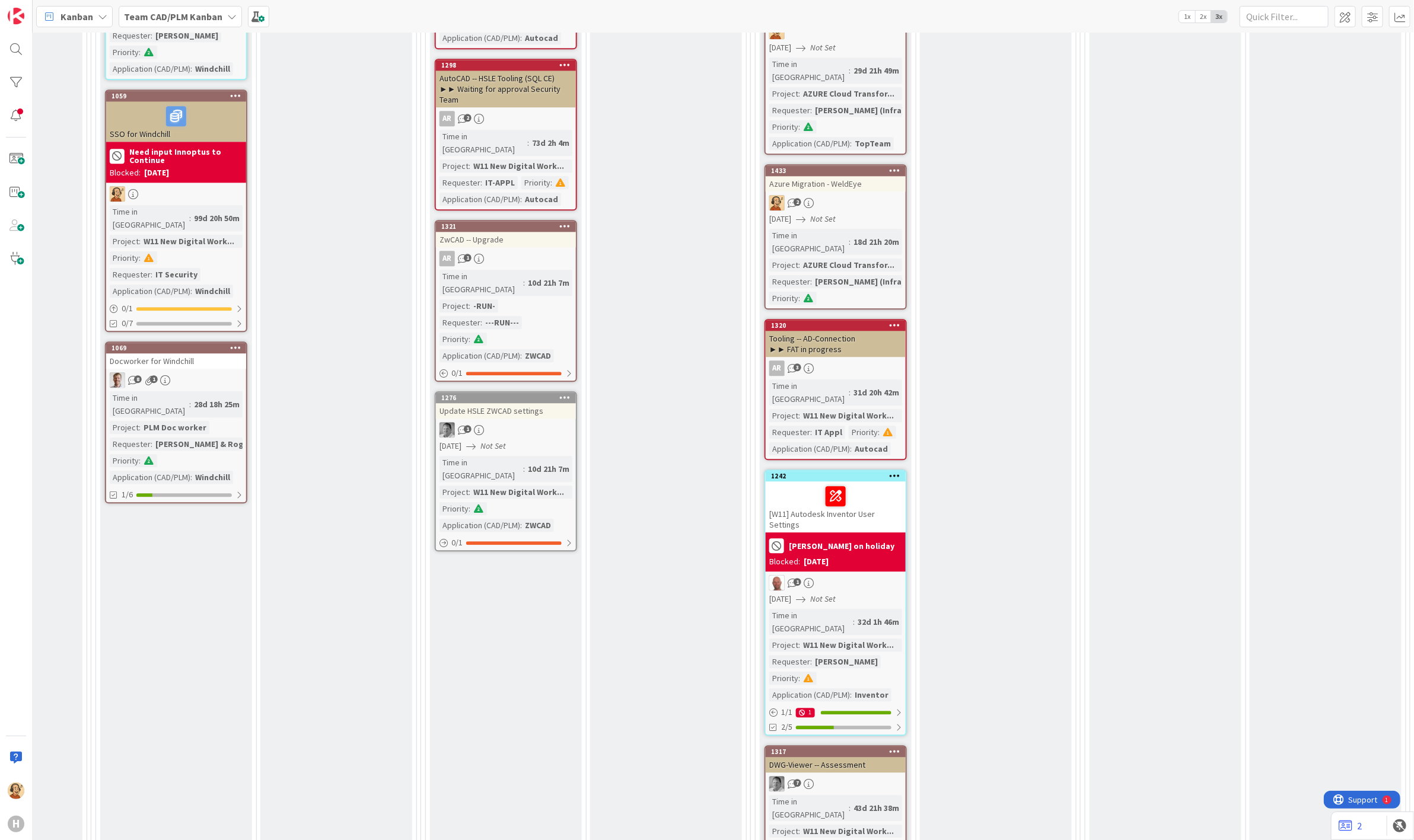
scroll to position [2371, 469]
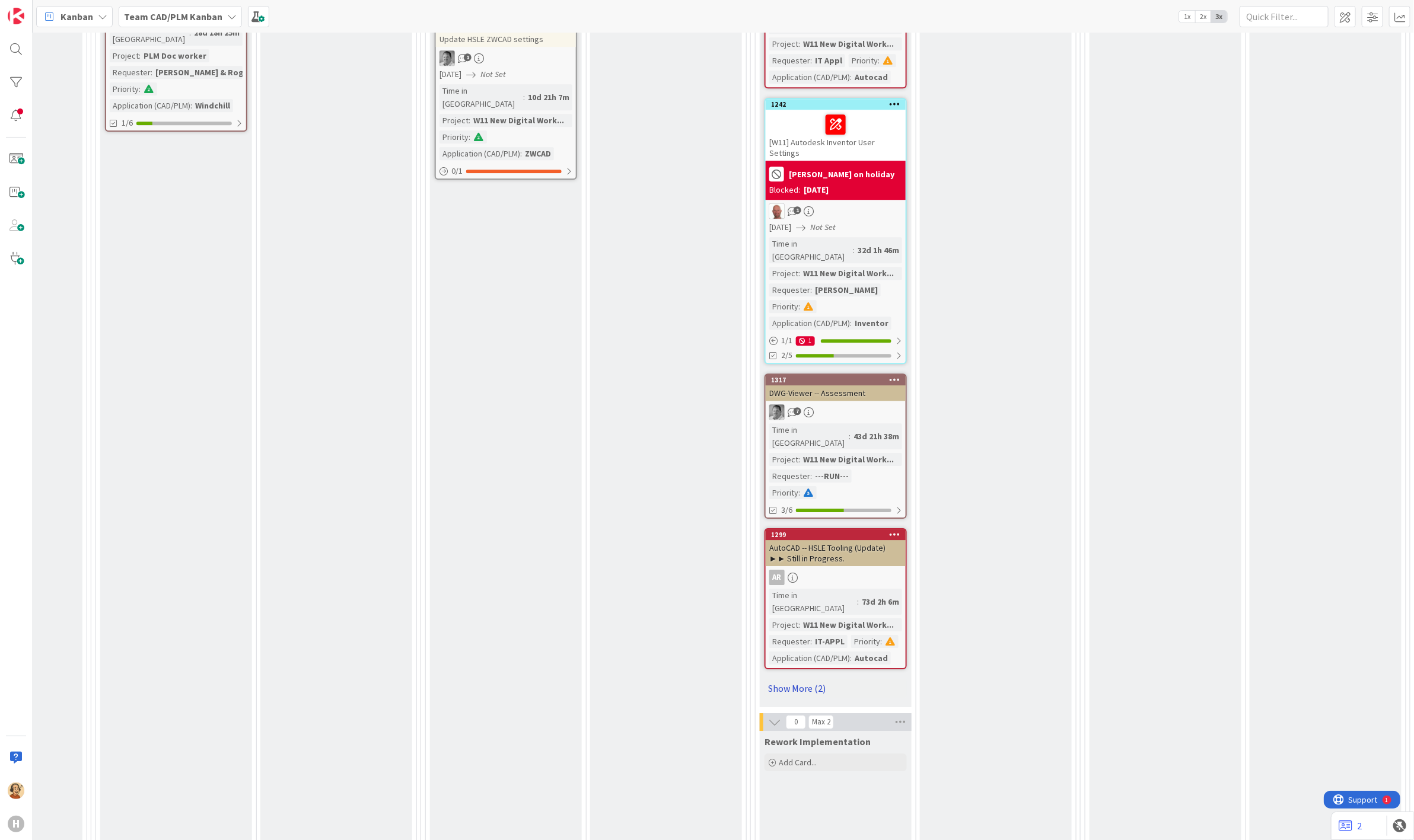
click at [802, 404] on link "Show More (2)" at bounding box center [835, 688] width 142 height 19
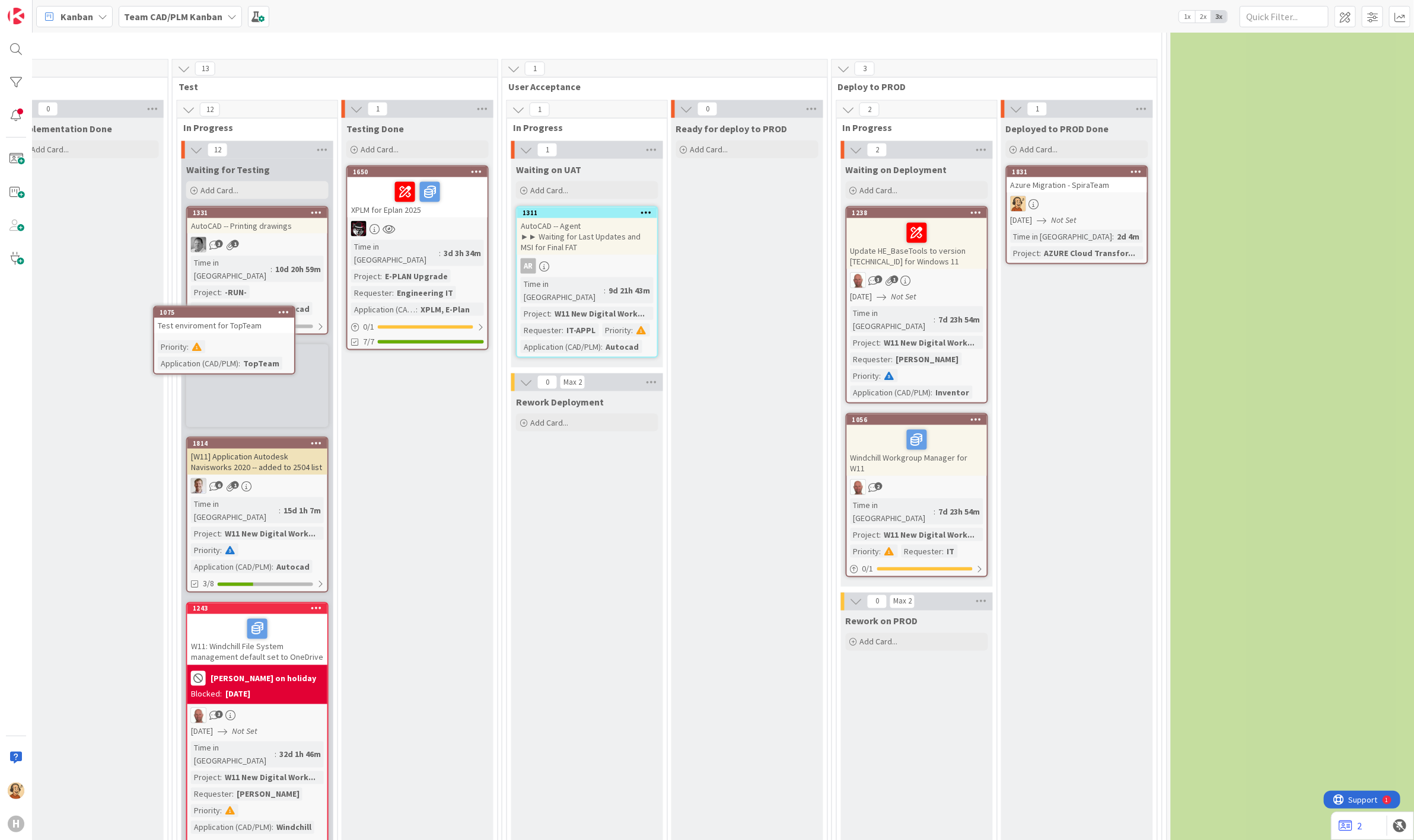
scroll to position [1048, 1023]
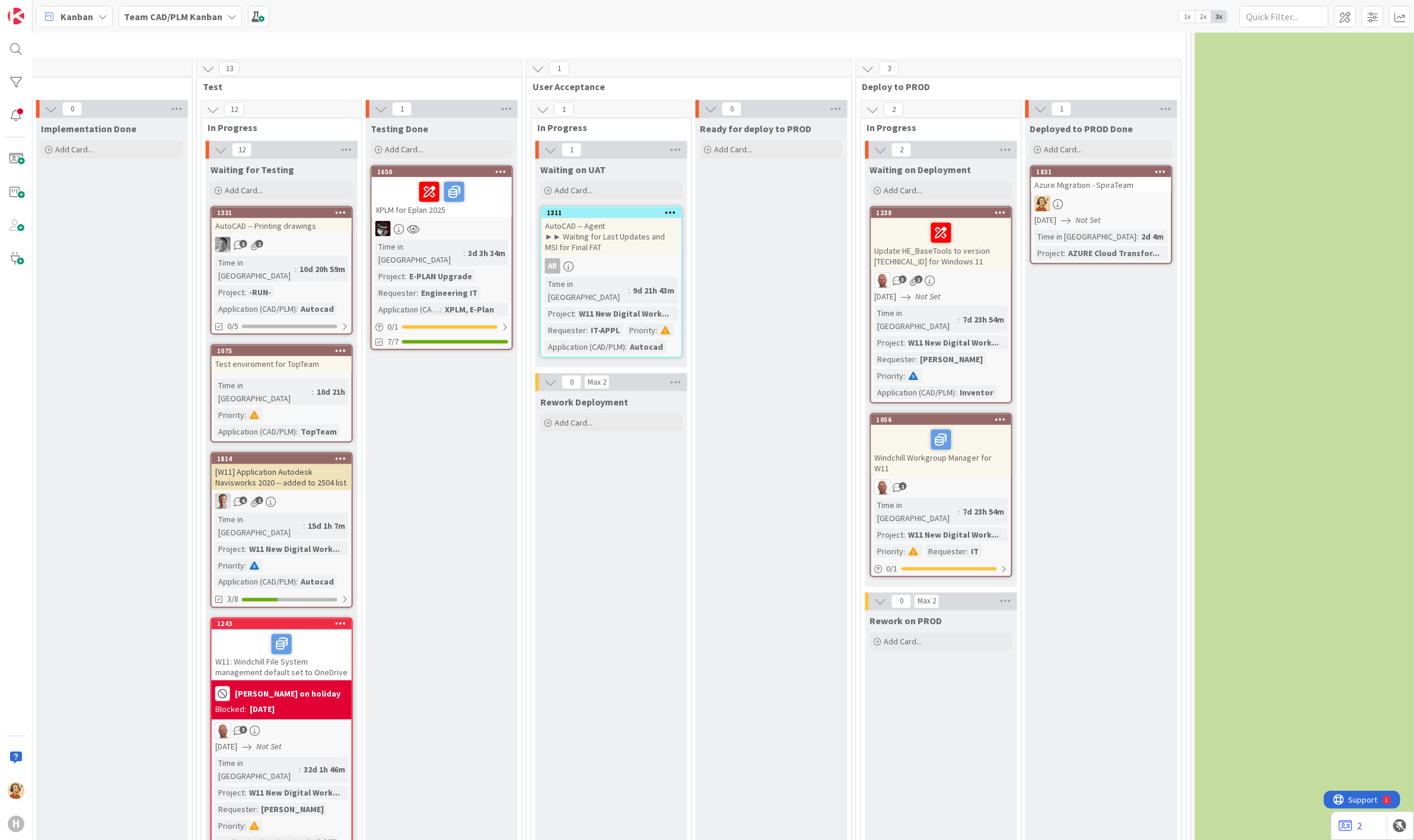
click at [277, 356] on div "Test enviroment for TopTeam" at bounding box center [281, 364] width 140 height 16
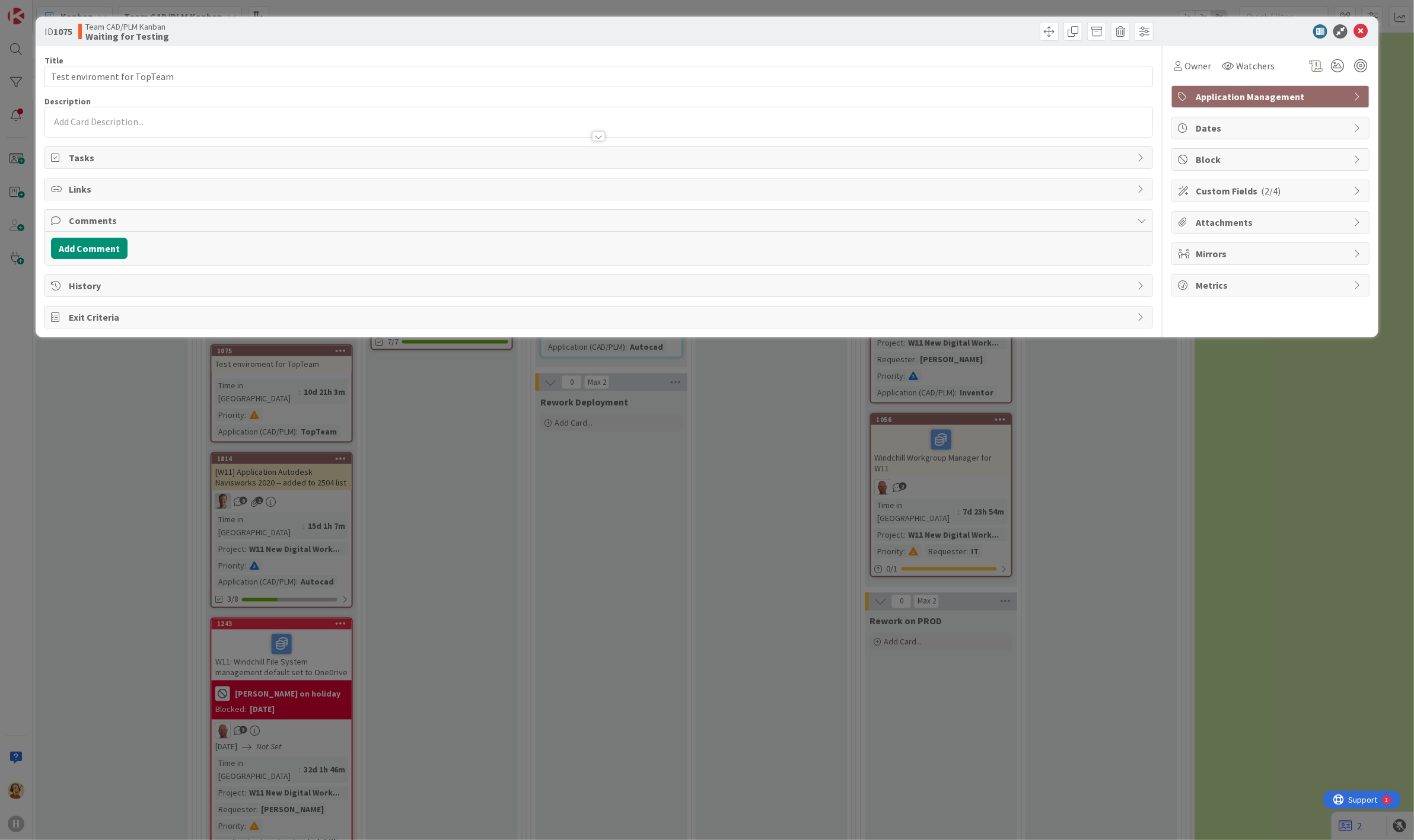
click at [112, 221] on span "Comments" at bounding box center [600, 220] width 1063 height 14
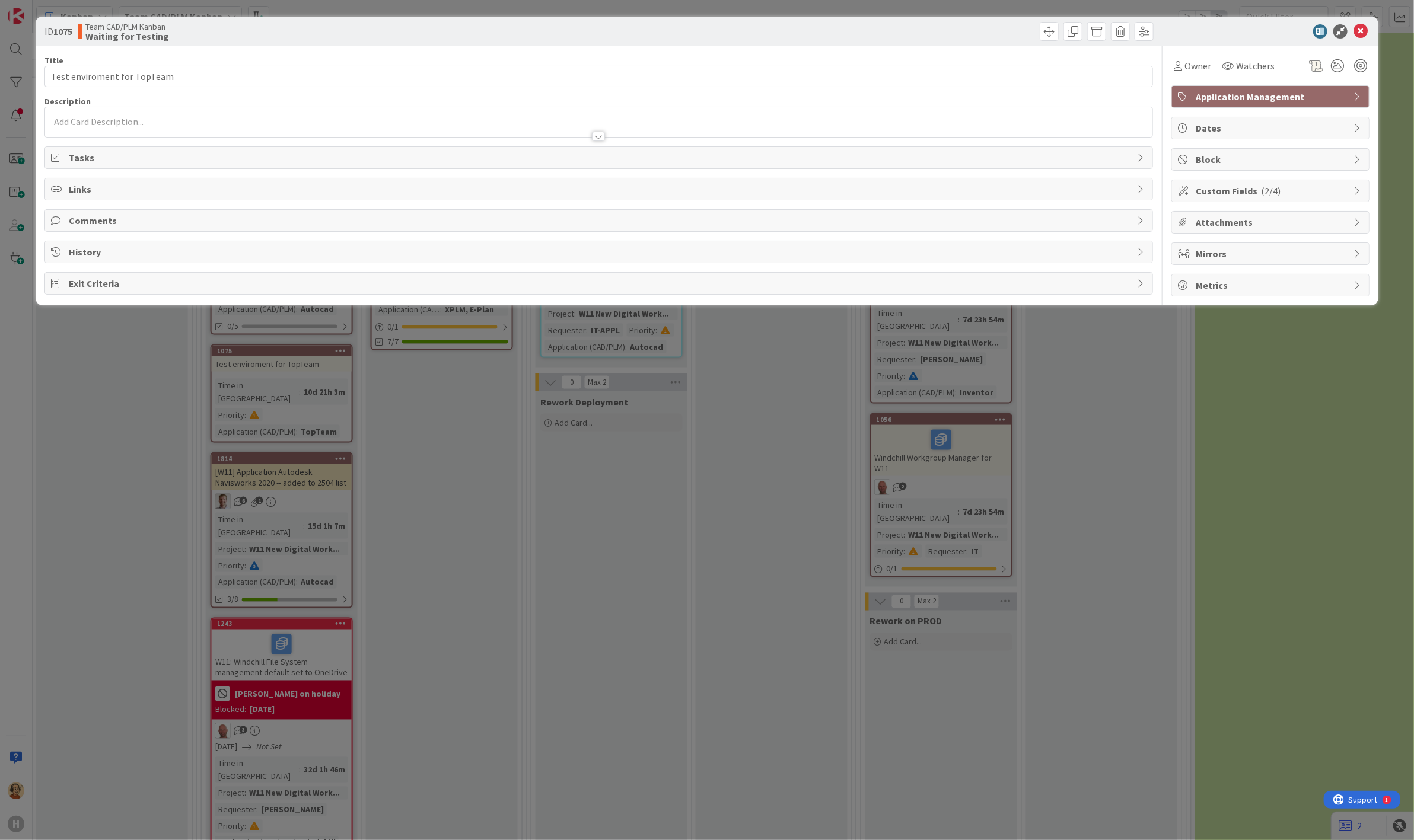
click at [112, 221] on span "Comments" at bounding box center [600, 220] width 1063 height 14
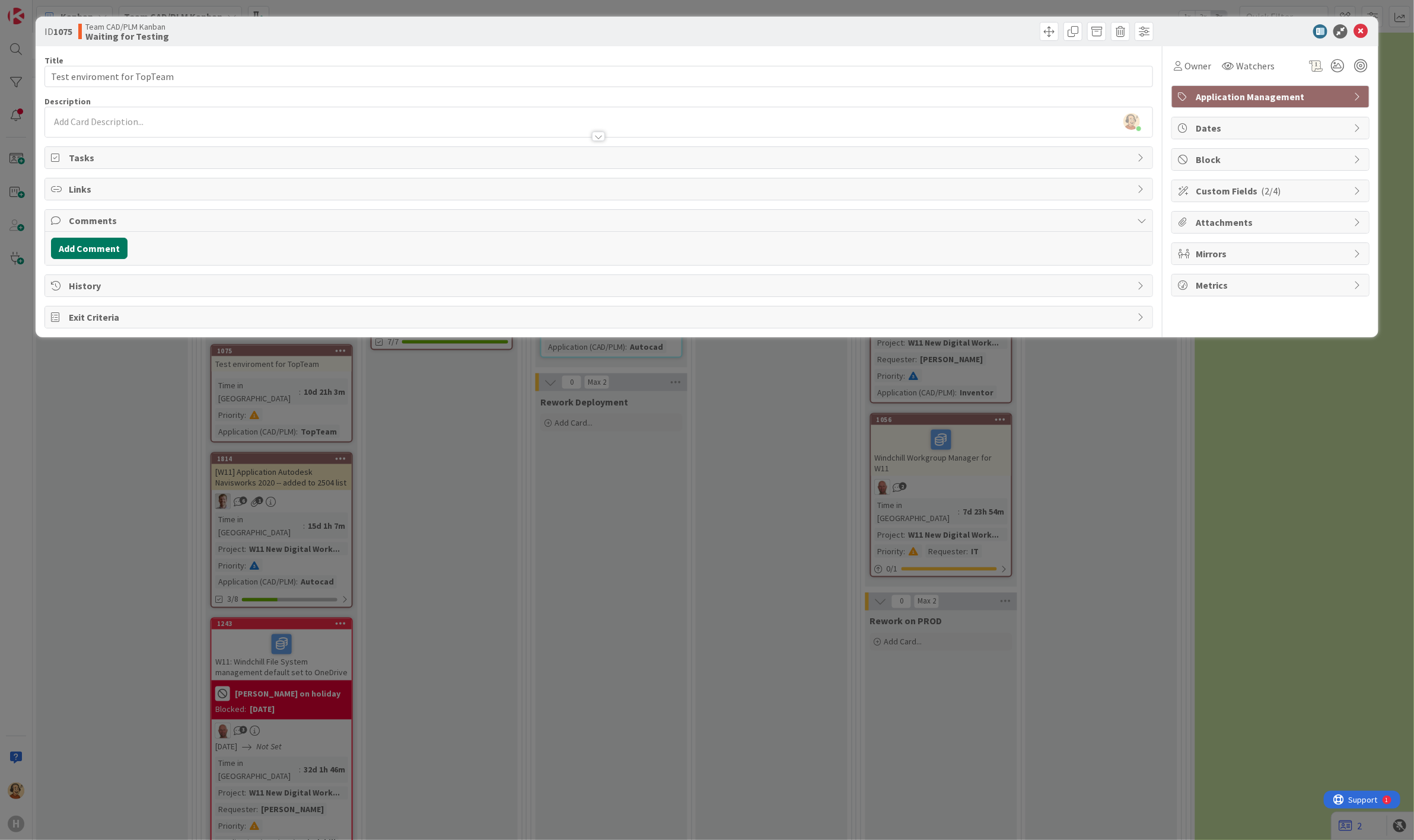
click at [120, 252] on button "Add Comment" at bounding box center [89, 248] width 76 height 21
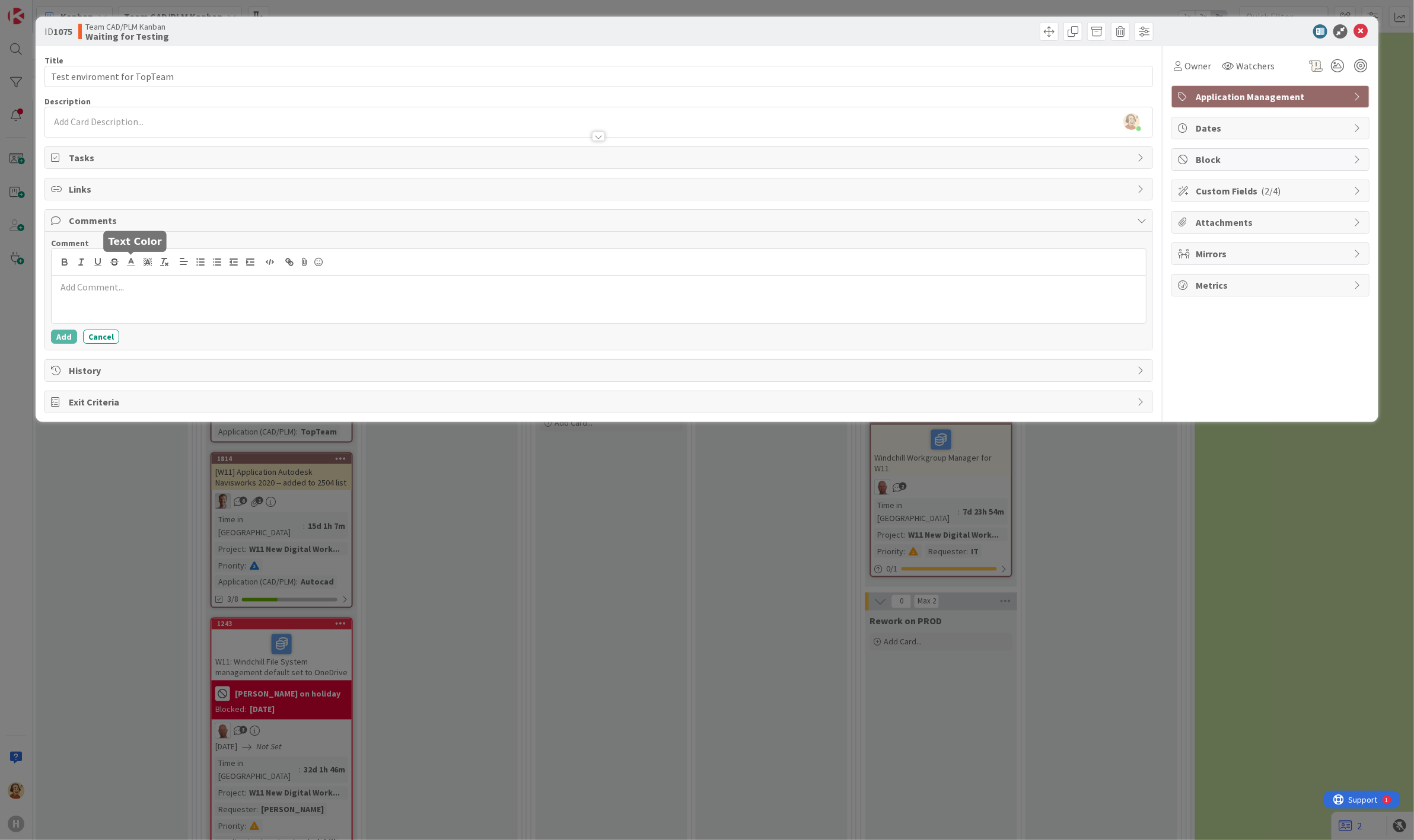
click at [127, 293] on p at bounding box center [599, 287] width 1086 height 14
click at [66, 333] on button "Add" at bounding box center [64, 336] width 26 height 14
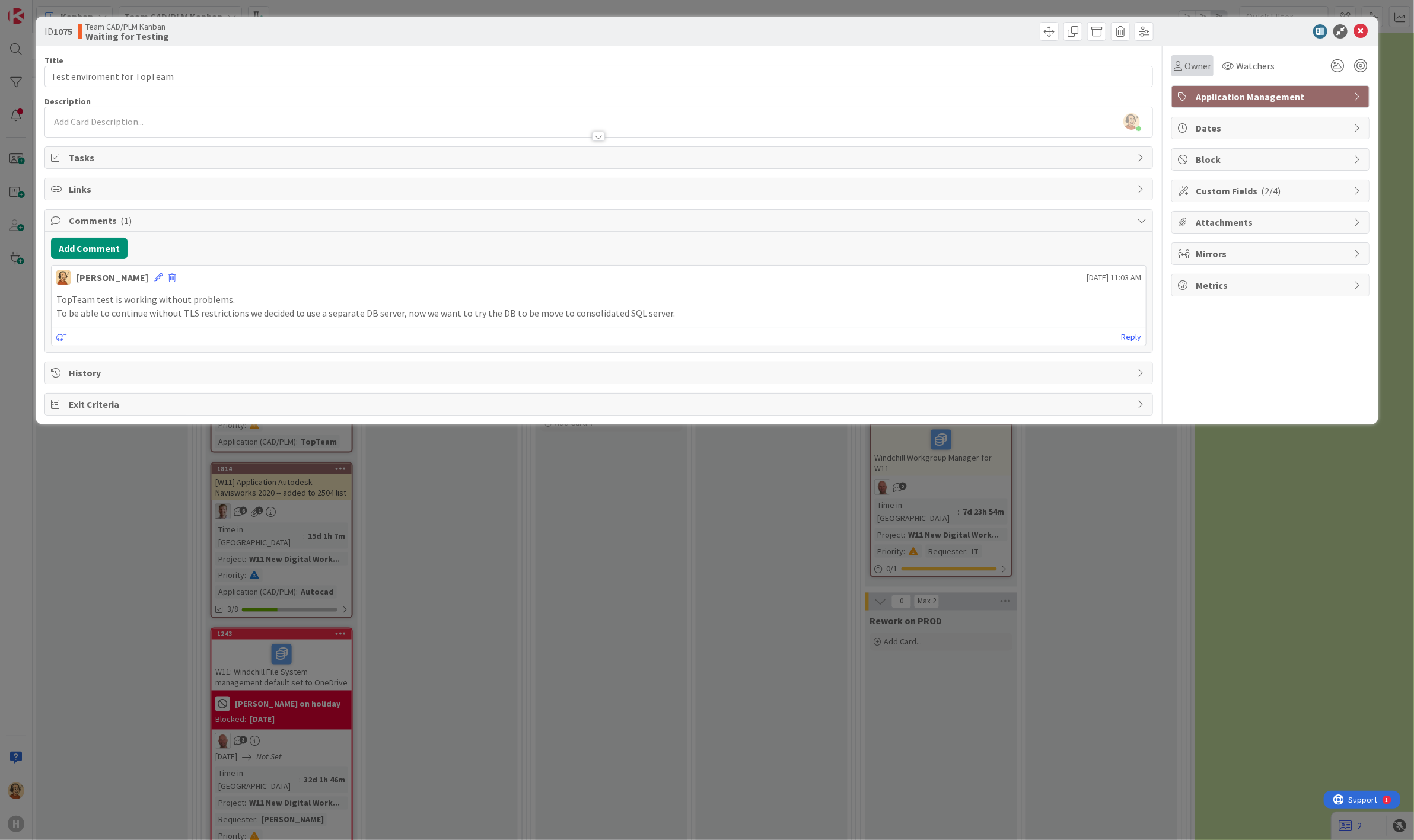
click at [1205, 66] on span "Owner" at bounding box center [1197, 66] width 27 height 14
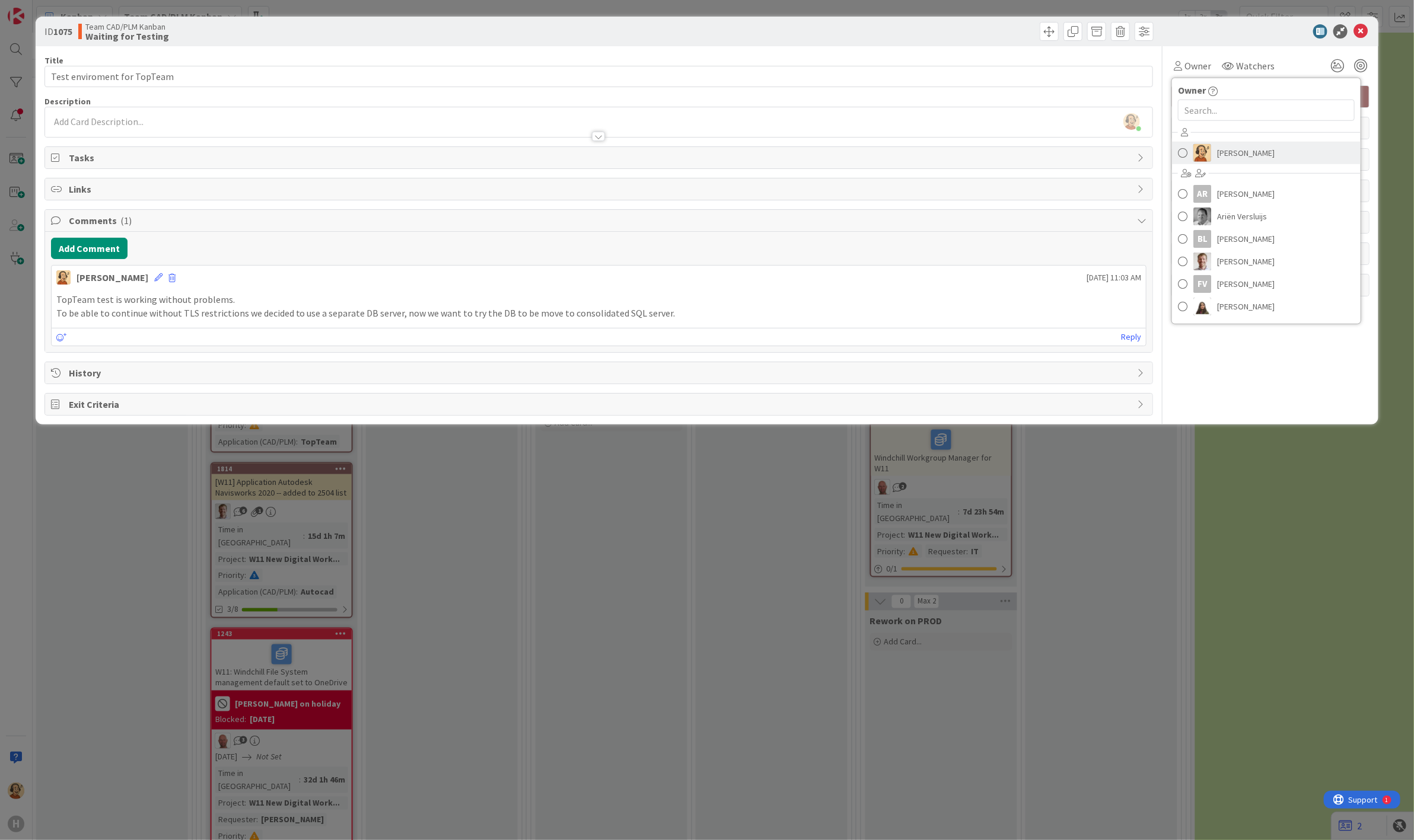
click at [1223, 154] on span "[PERSON_NAME]" at bounding box center [1246, 153] width 58 height 18
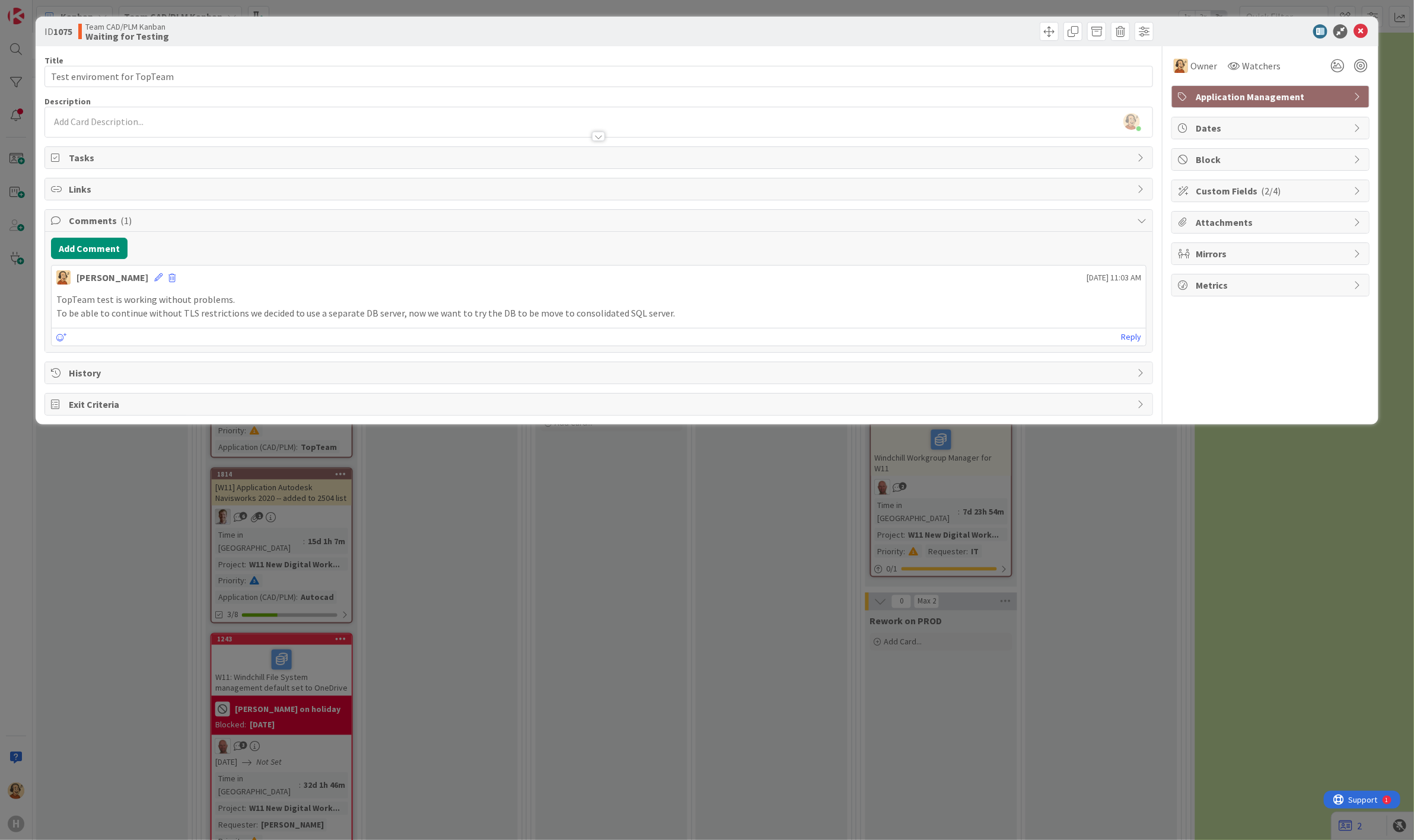
click at [1222, 191] on span "Custom Fields ( 2/4 )" at bounding box center [1271, 190] width 152 height 14
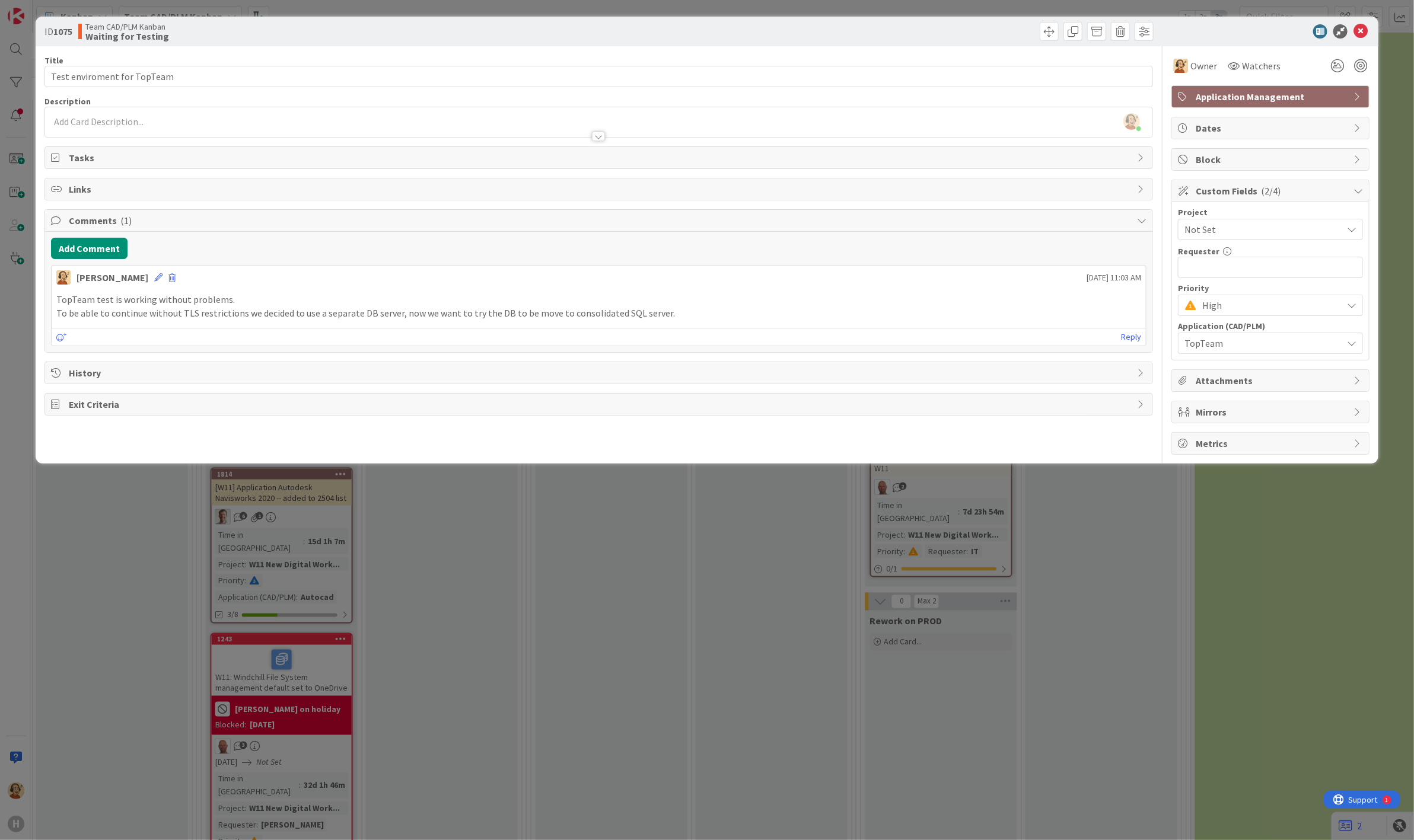
click at [1228, 228] on span "Not Set" at bounding box center [1260, 229] width 152 height 17
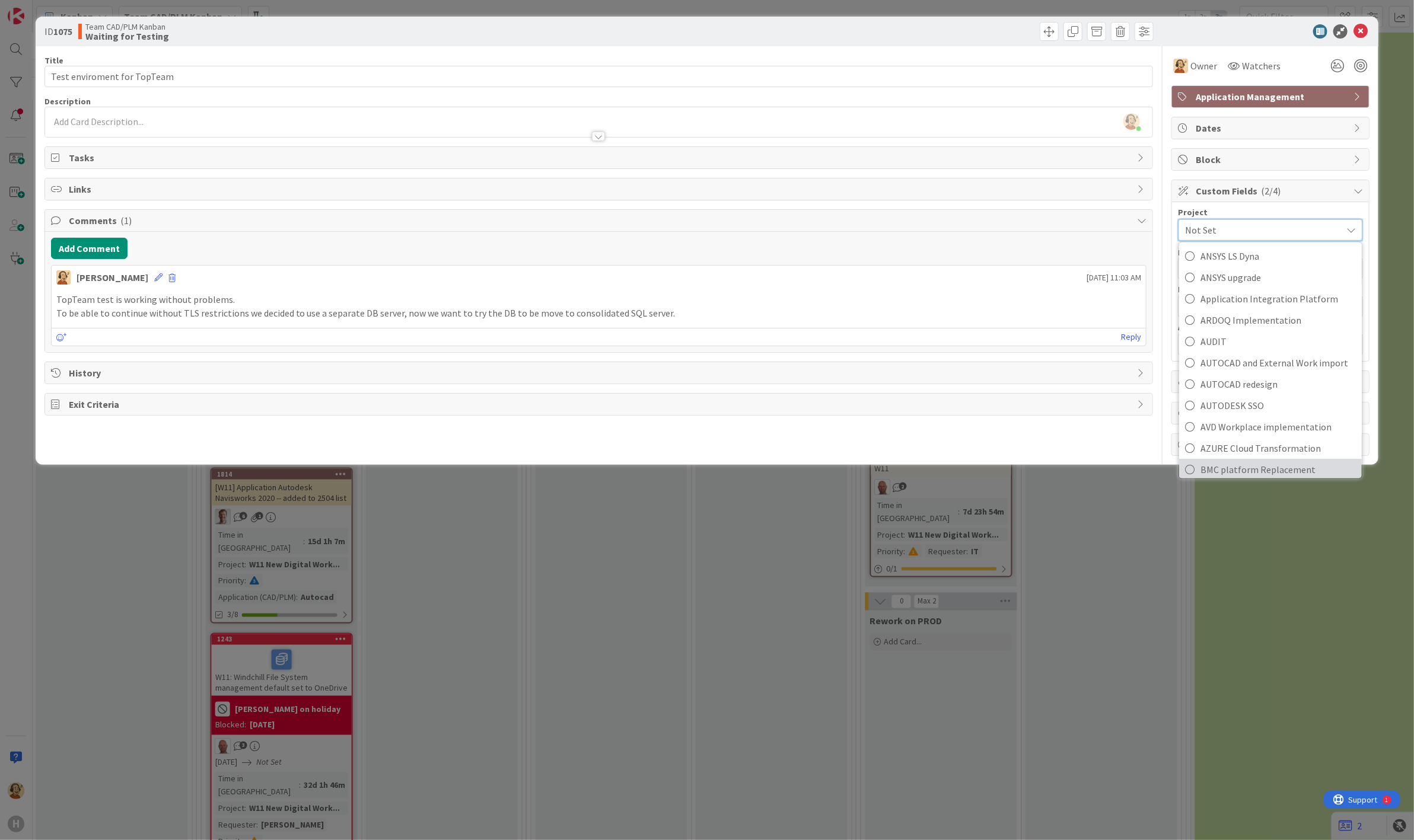
scroll to position [132, 0]
click at [1258, 404] on span "AZURE Cloud Transformation" at bounding box center [1278, 425] width 155 height 18
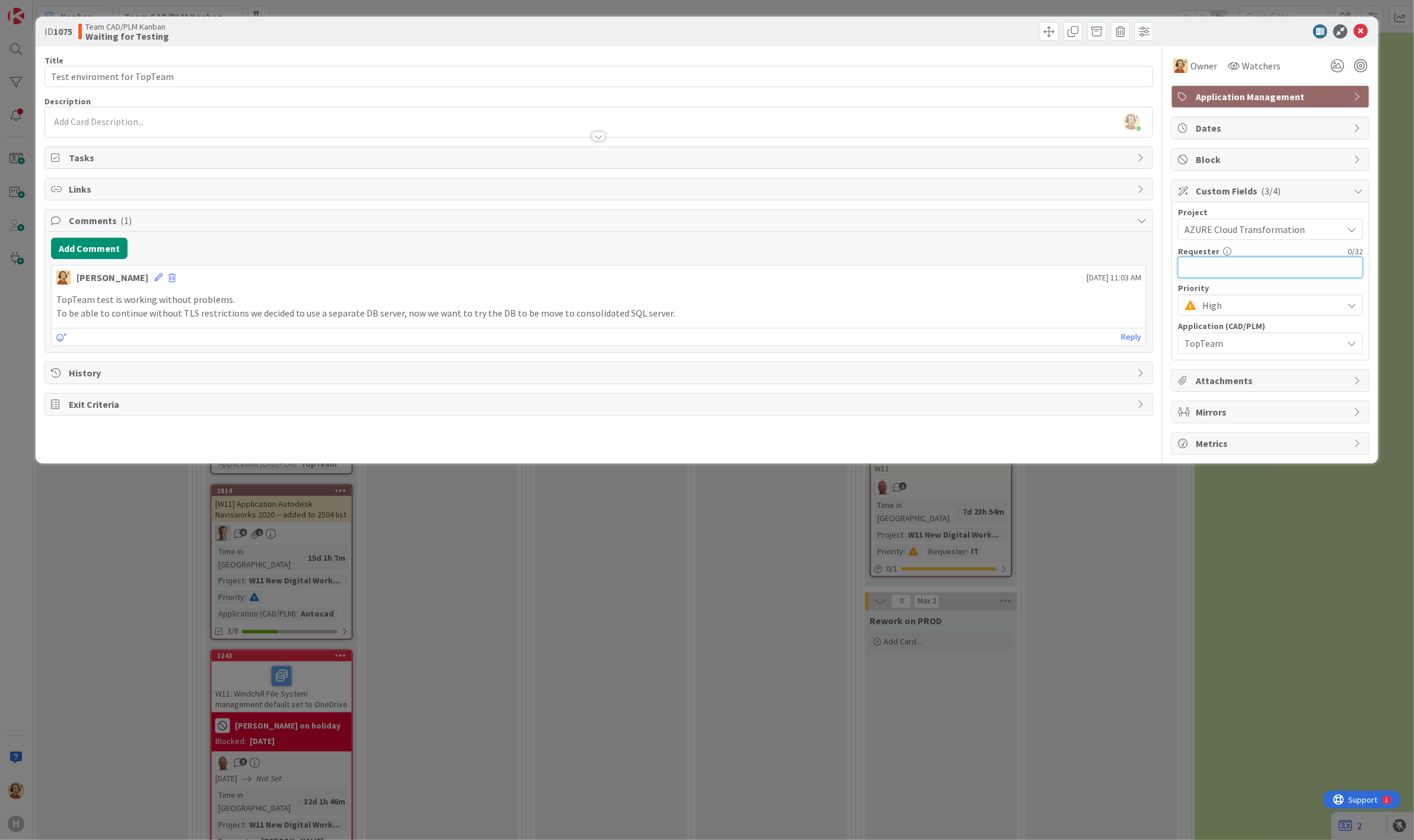
click at [1260, 266] on input "text" at bounding box center [1271, 267] width 185 height 21
click at [1062, 404] on div "ID 1075 Team CAD/PLM Kanban Waiting for Testing Title 27 / 128 Test enviroment …" at bounding box center [707, 420] width 1414 height 840
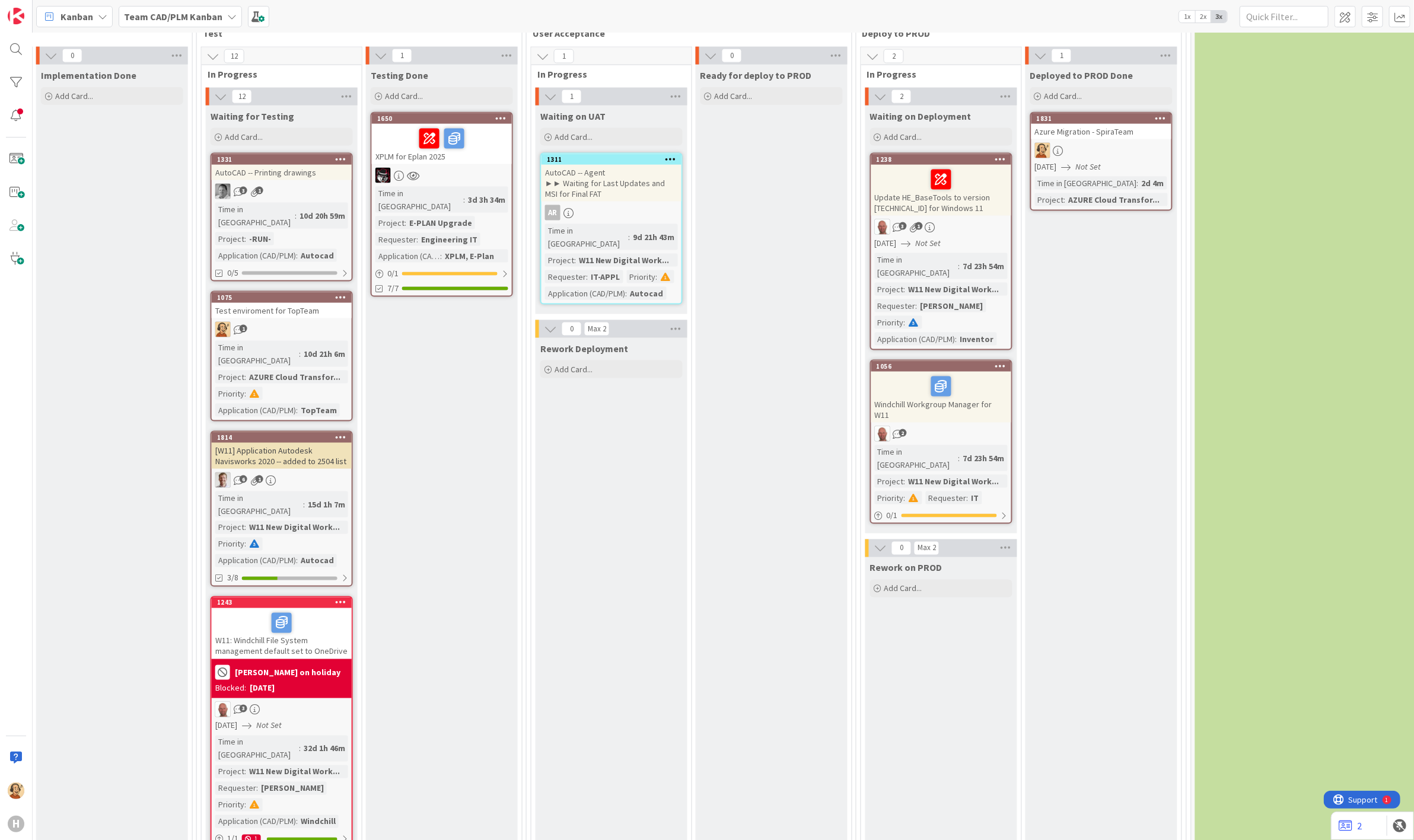
scroll to position [1048, 1023]
